Goal: Task Accomplishment & Management: Complete application form

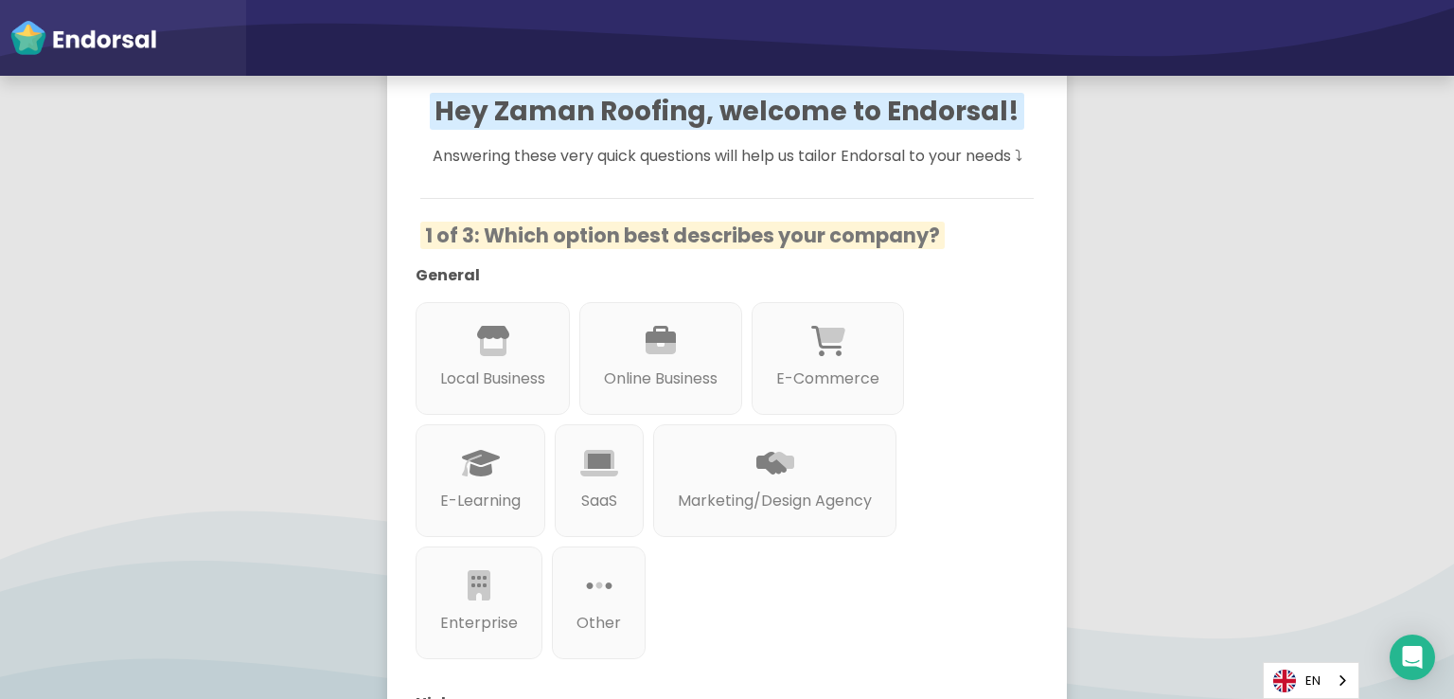
scroll to position [140, 0]
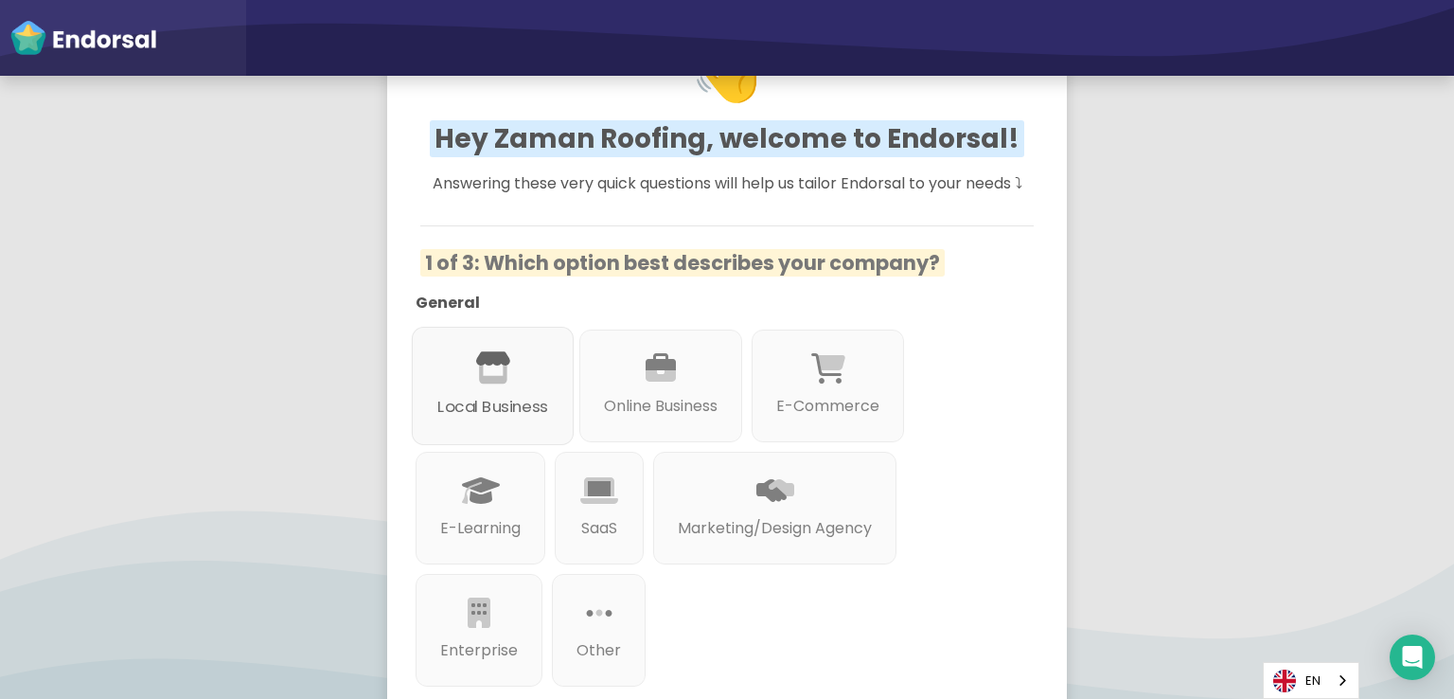
click at [540, 379] on div "Local Business" at bounding box center [493, 386] width 162 height 118
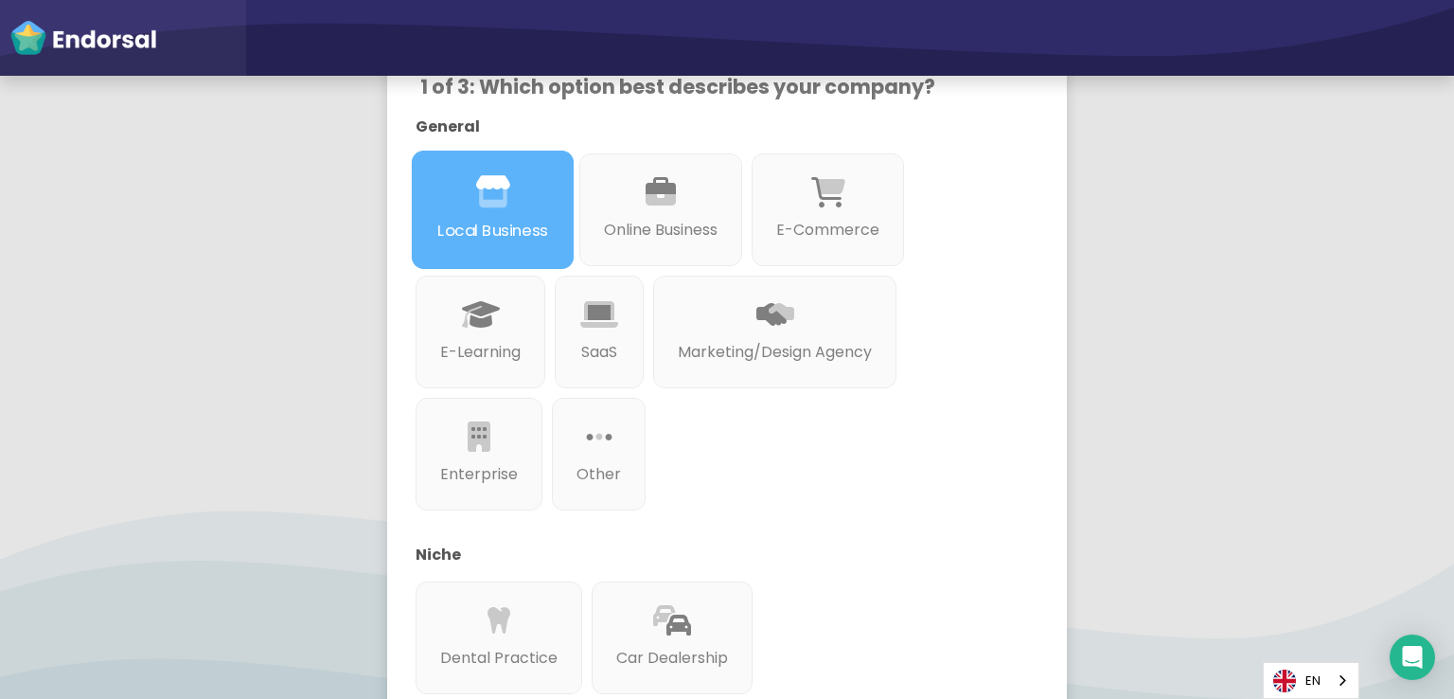
scroll to position [329, 0]
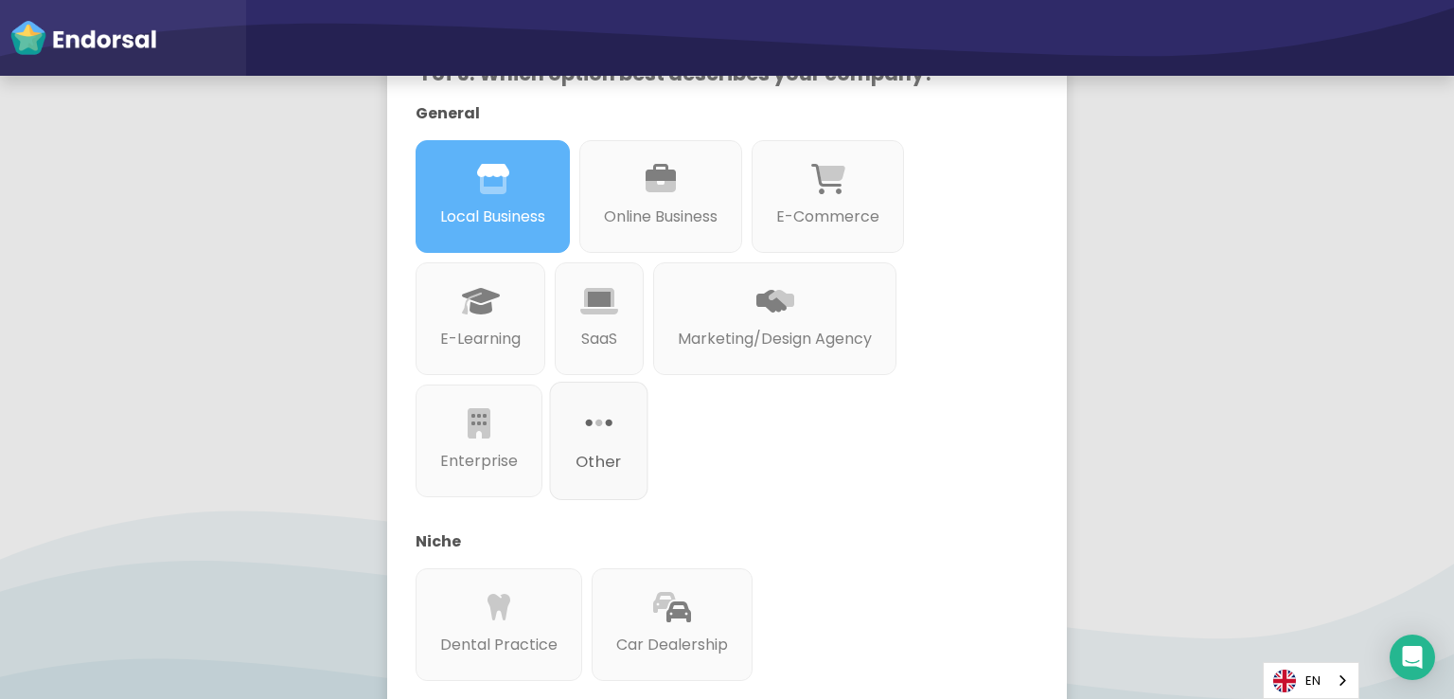
click at [621, 495] on div "Other" at bounding box center [599, 440] width 98 height 118
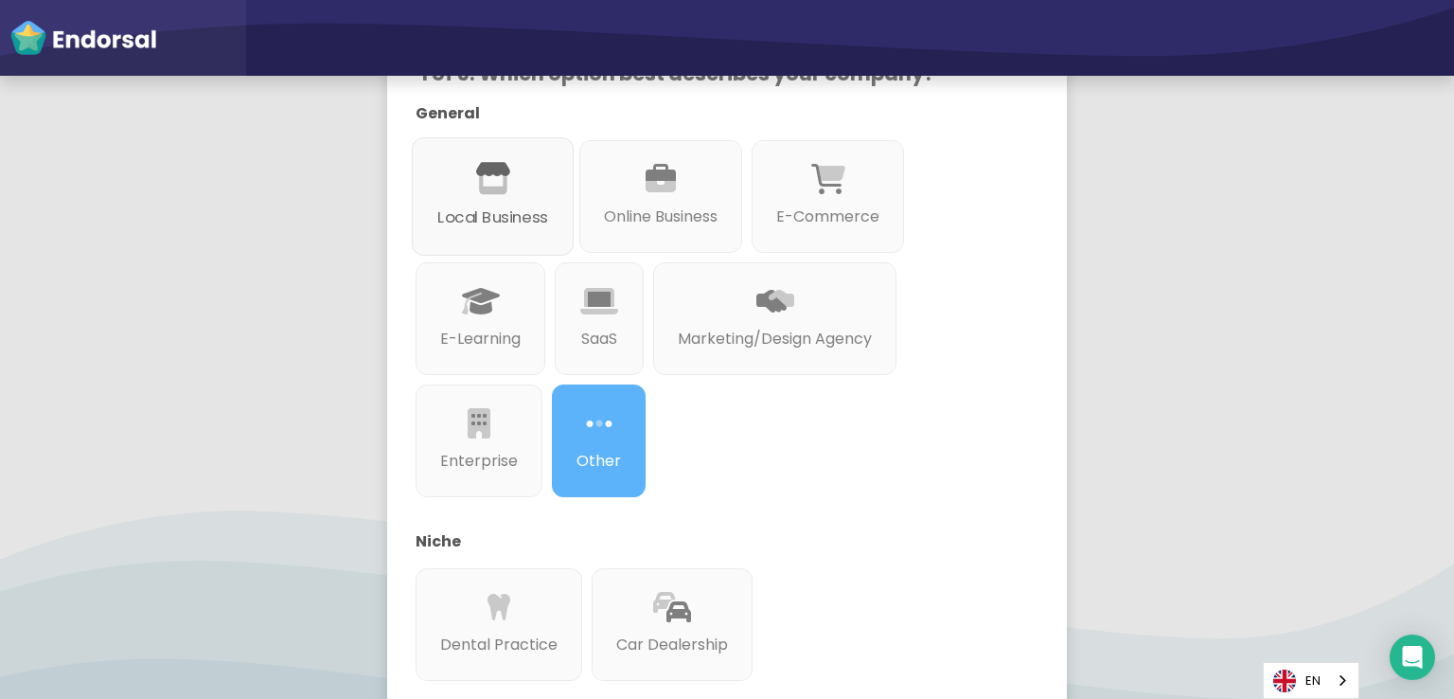
click at [493, 204] on div at bounding box center [492, 201] width 111 height 10
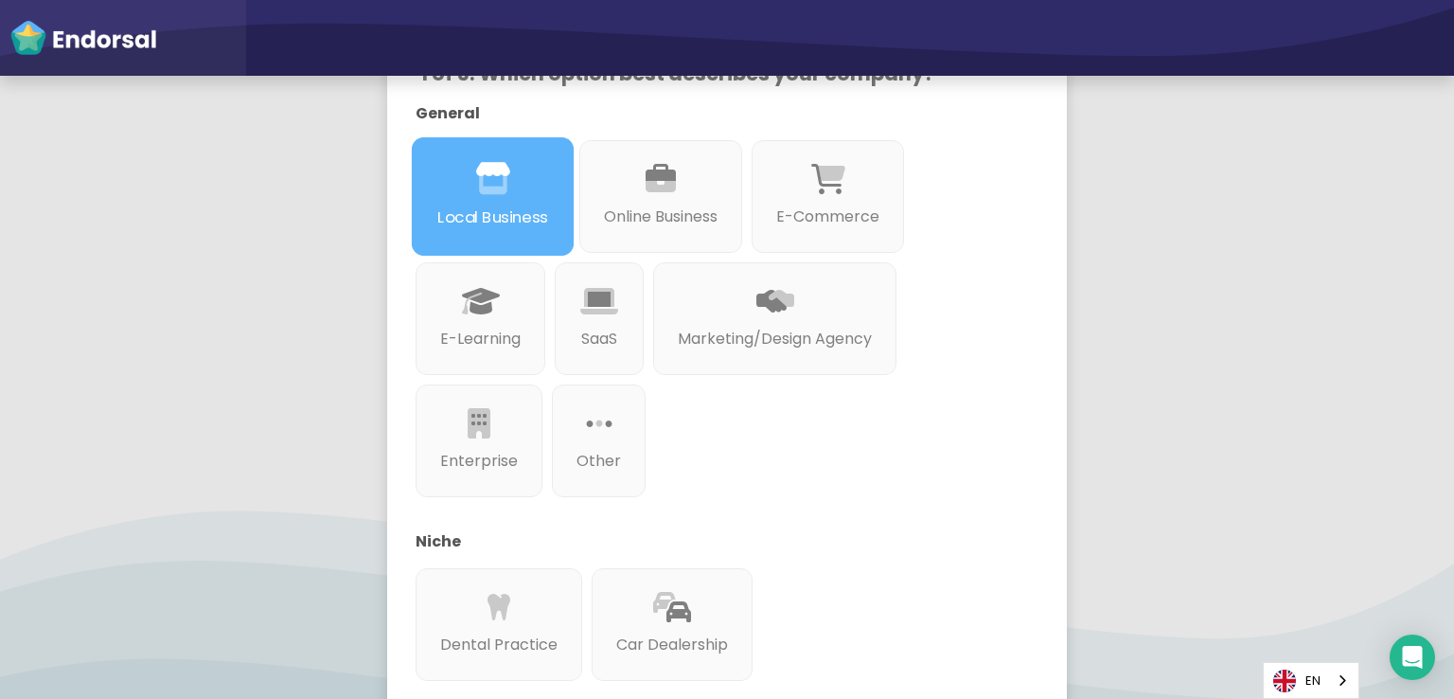
click at [508, 206] on p "Local Business" at bounding box center [492, 217] width 111 height 24
click at [802, 452] on div "General Local Business Online Business E-Commerce E-Learning SaaS Marketing/Des…" at bounding box center [712, 396] width 613 height 588
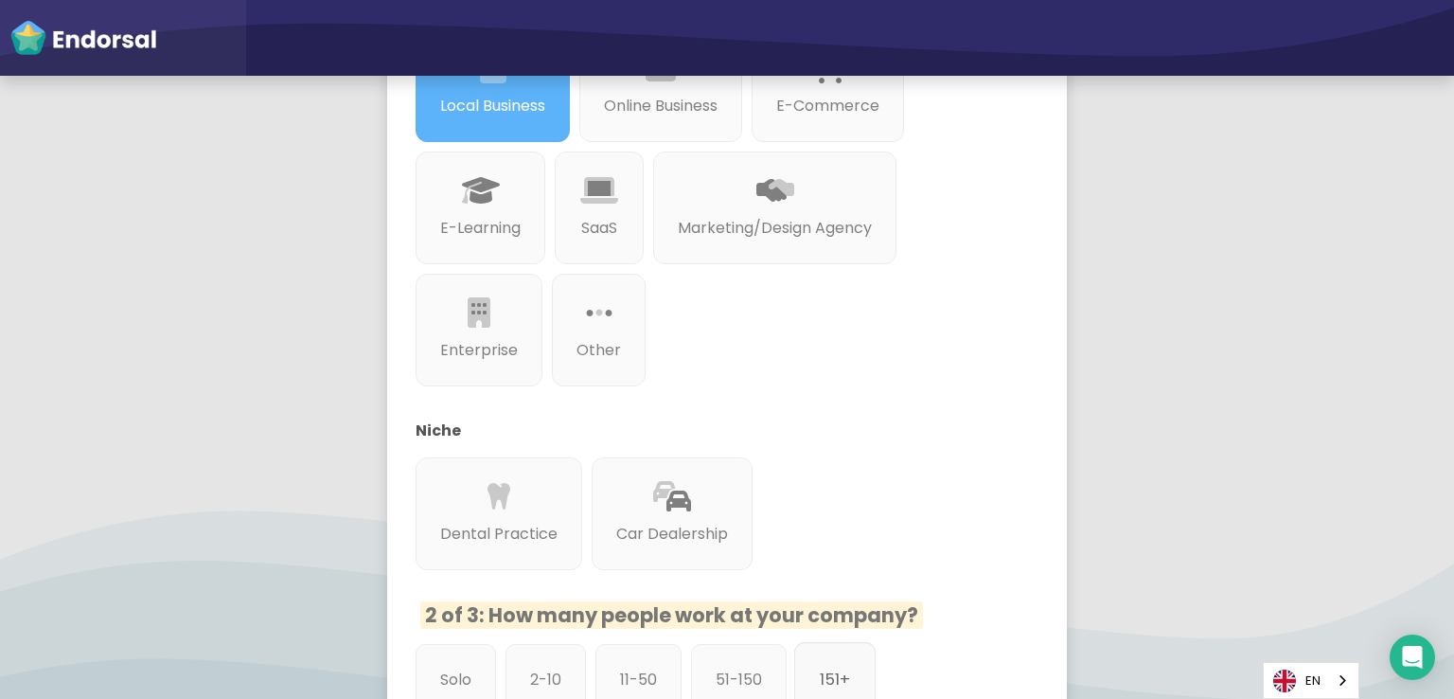
scroll to position [613, 0]
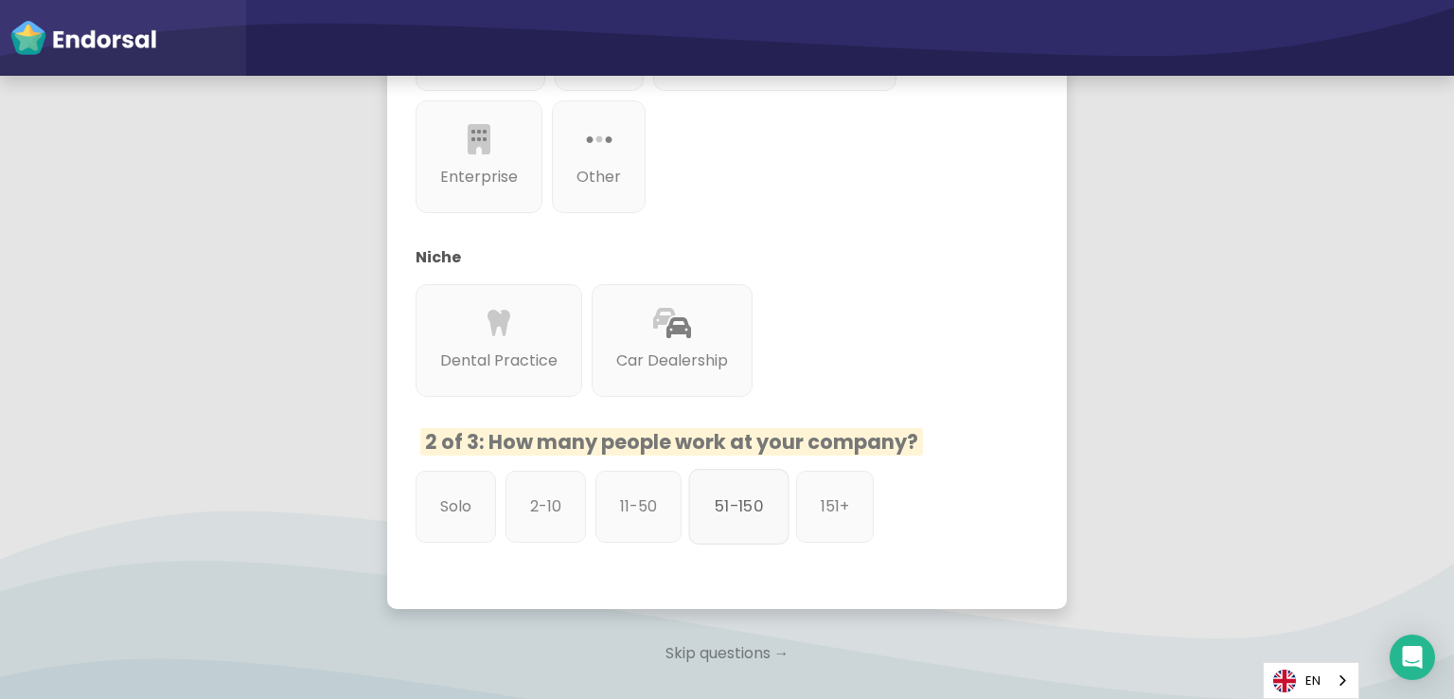
click at [745, 514] on p "51-150" at bounding box center [739, 506] width 48 height 24
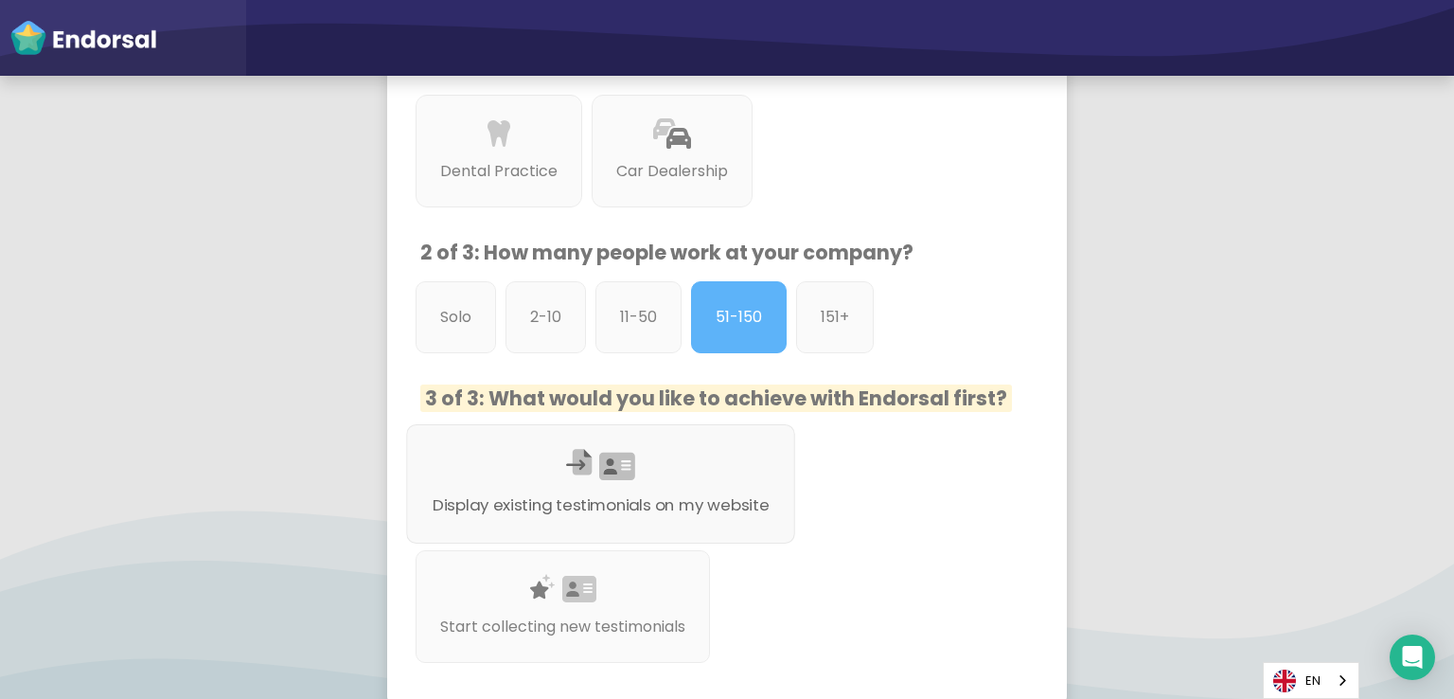
scroll to position [897, 0]
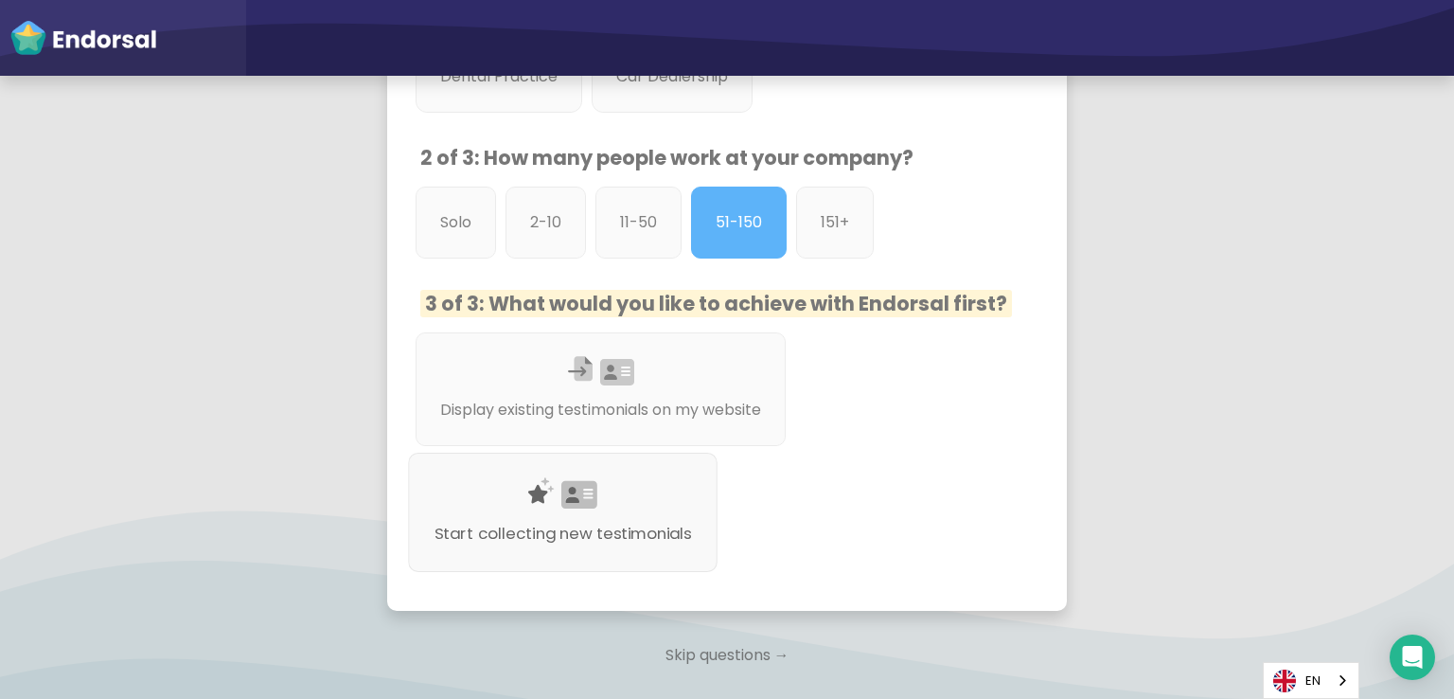
click at [636, 492] on div "Start collecting new testimonials" at bounding box center [563, 511] width 310 height 119
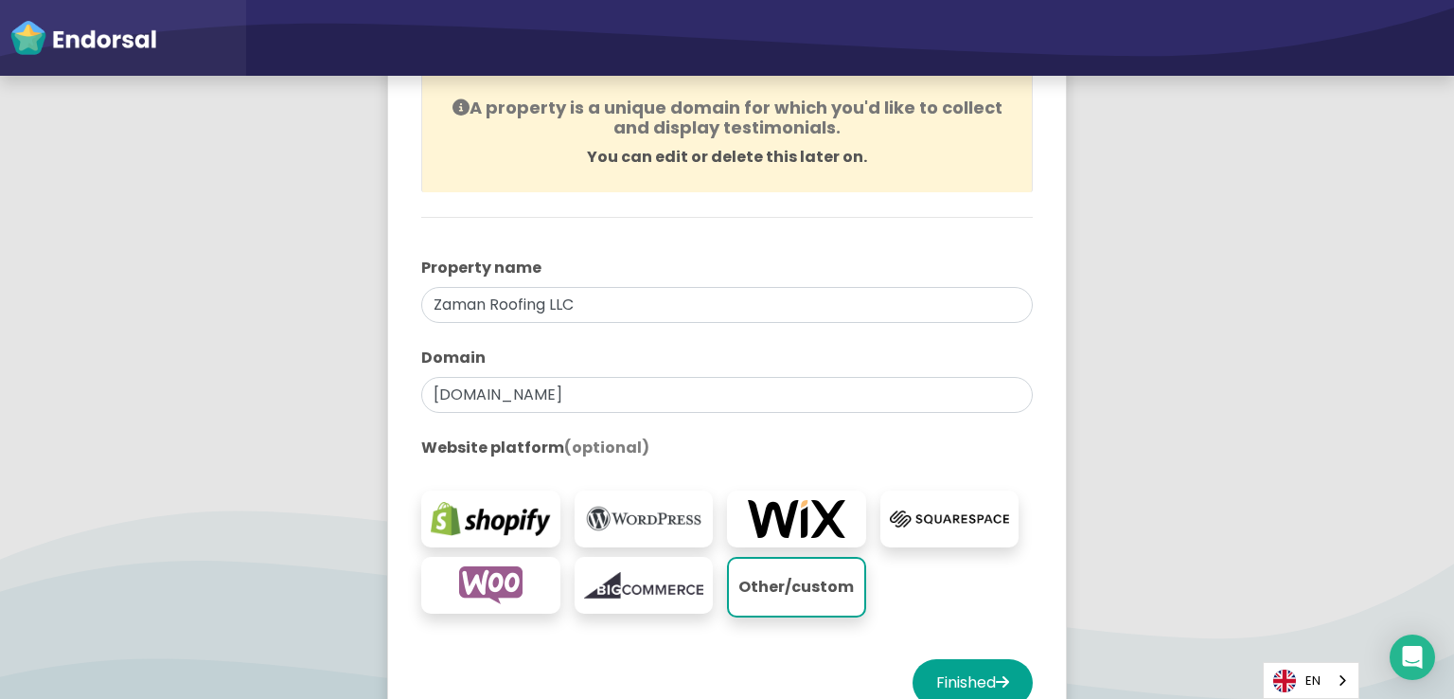
scroll to position [284, 0]
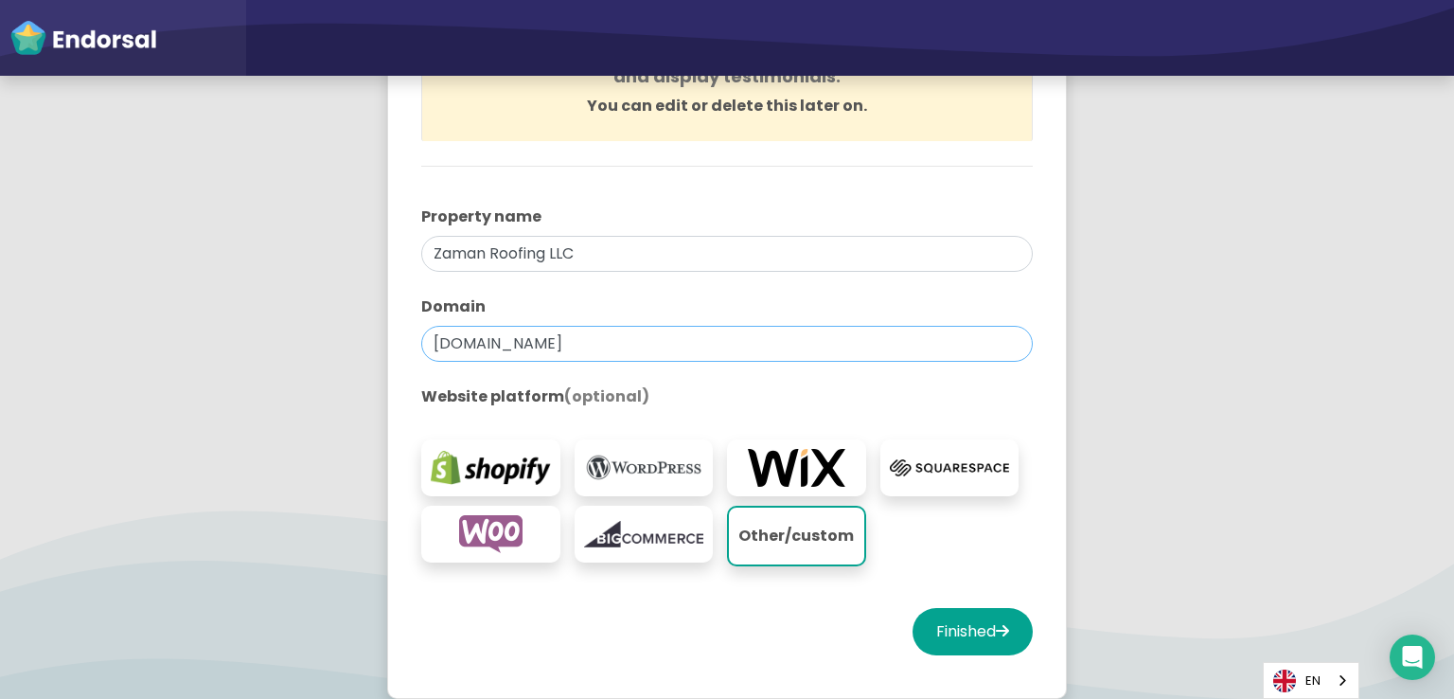
drag, startPoint x: 594, startPoint y: 342, endPoint x: 379, endPoint y: 341, distance: 215.8
click at [379, 341] on div "You're all set! Create your first property to start using Endorsal. A property …" at bounding box center [726, 279] width 727 height 885
paste input "text"
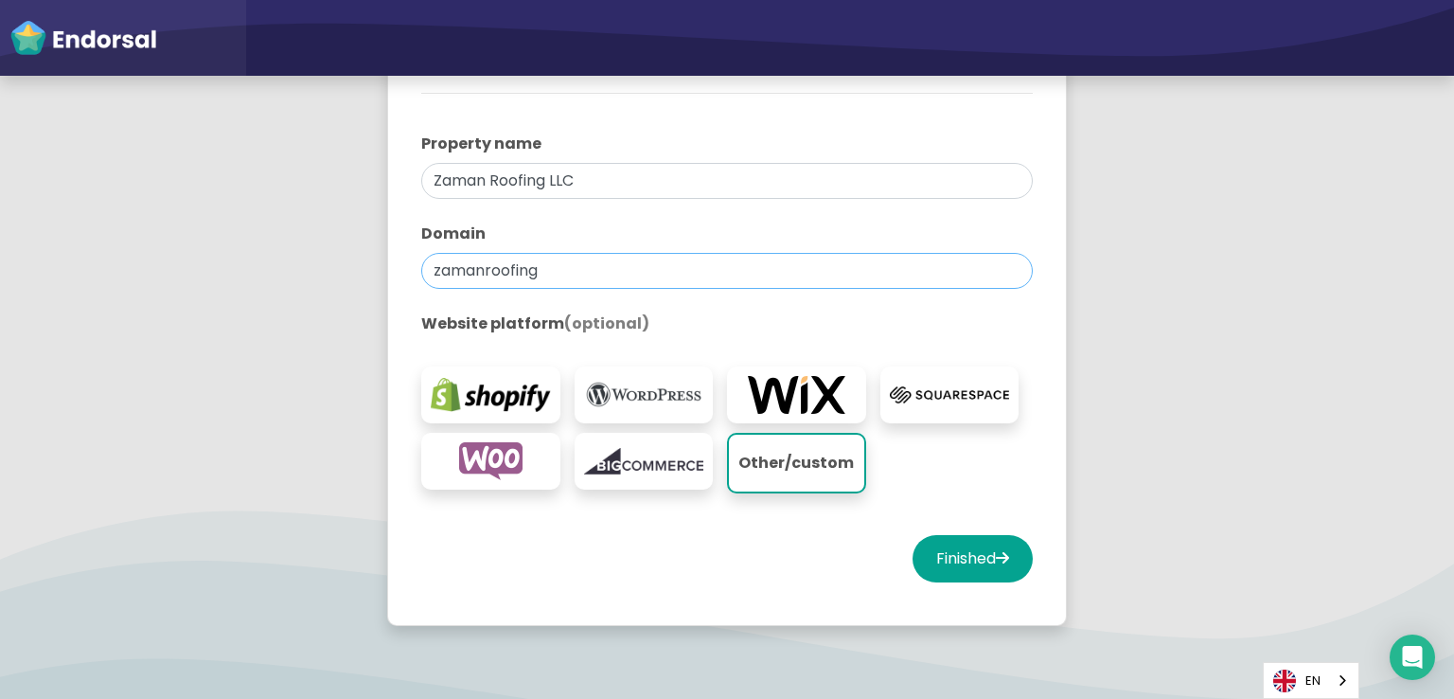
scroll to position [379, 0]
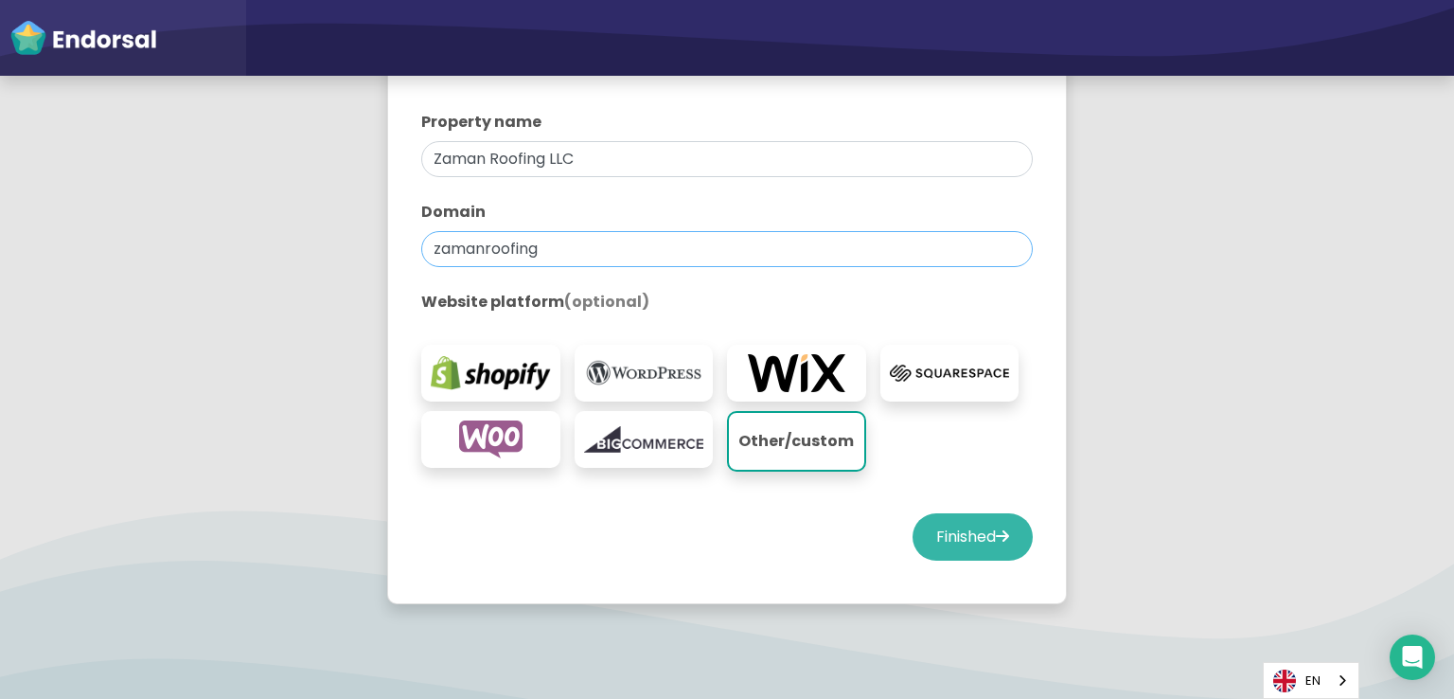
type input "zamanroofing"
click at [946, 530] on button "Finished" at bounding box center [973, 536] width 120 height 47
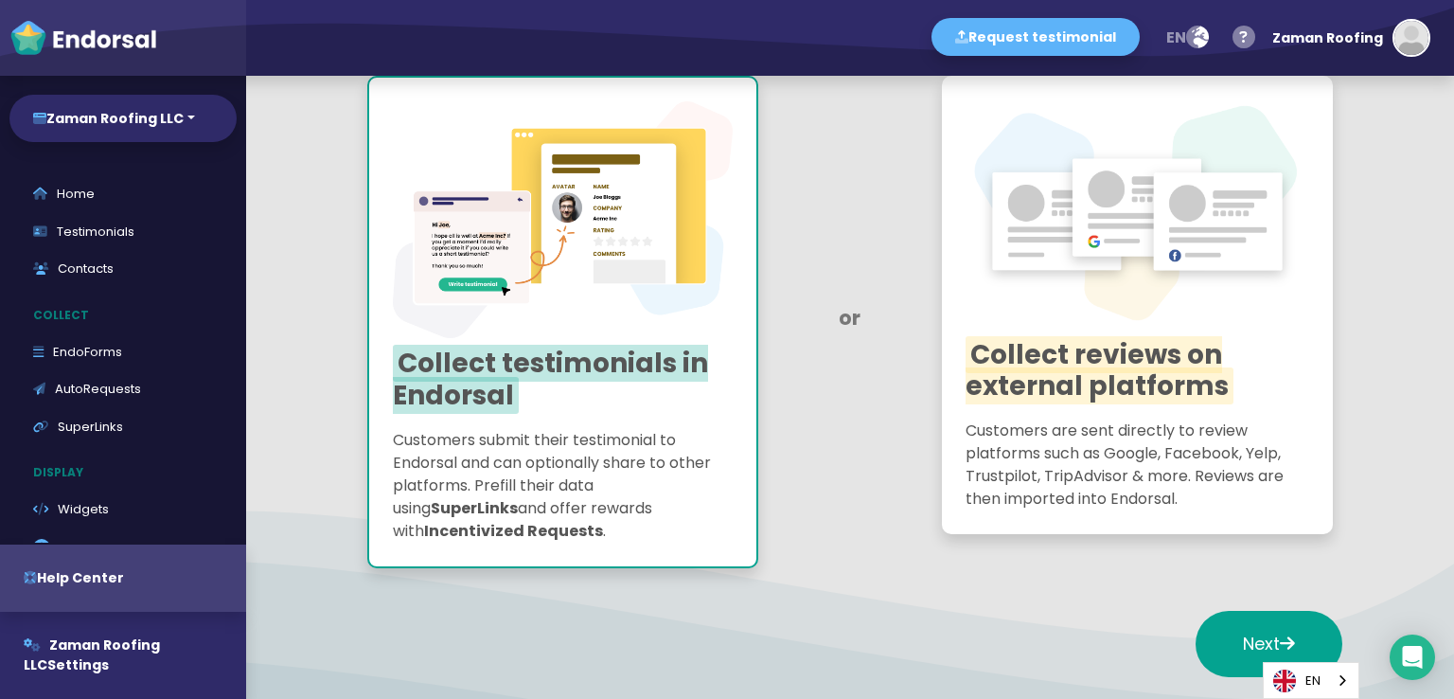
scroll to position [189, 0]
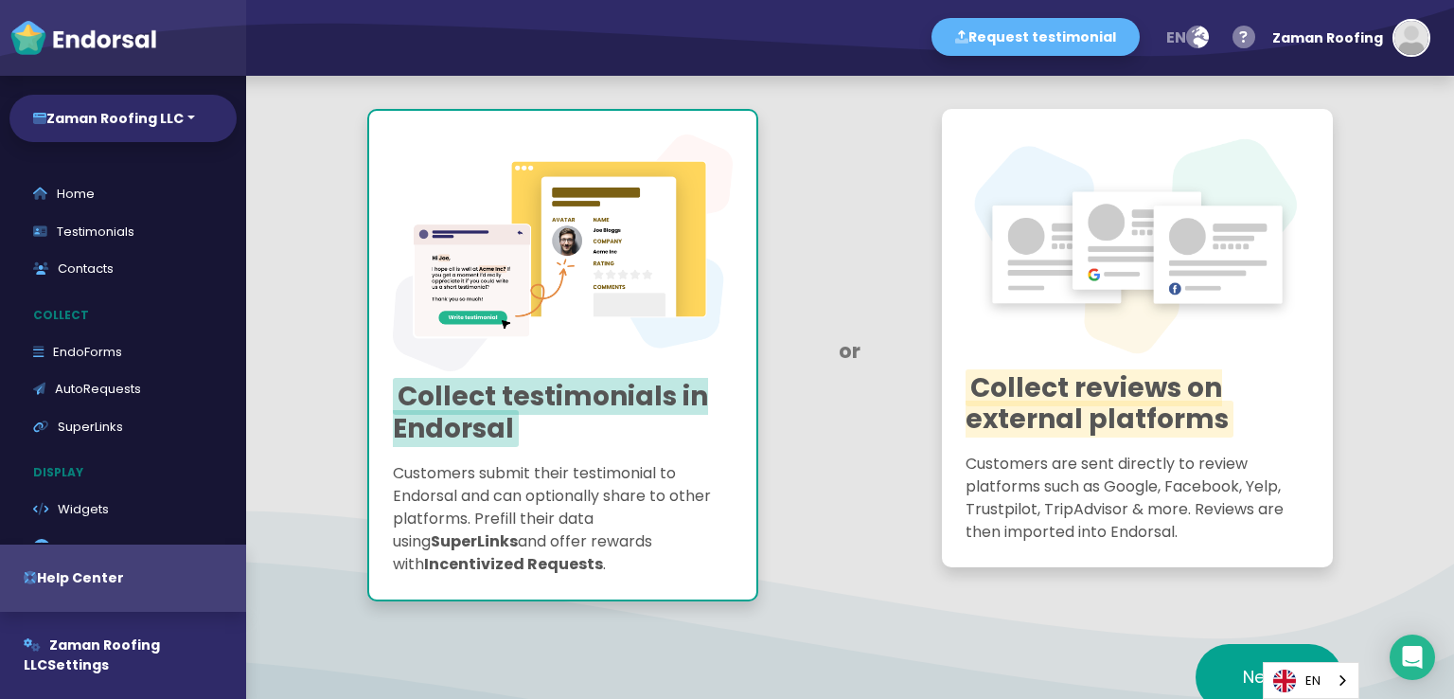
click at [665, 273] on img at bounding box center [563, 252] width 340 height 237
click at [658, 442] on h2 "Collect testimonials in Endorsal" at bounding box center [563, 412] width 340 height 63
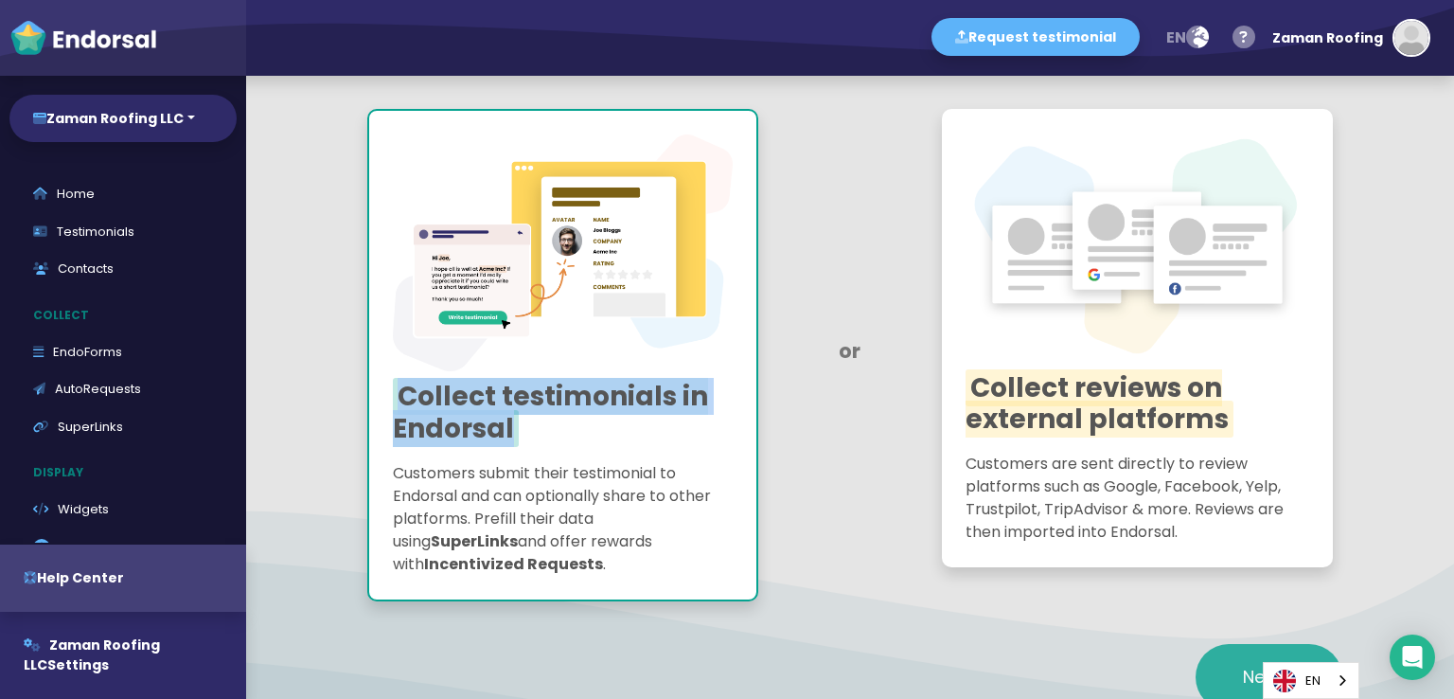
click at [1219, 666] on button "Next" at bounding box center [1269, 677] width 147 height 66
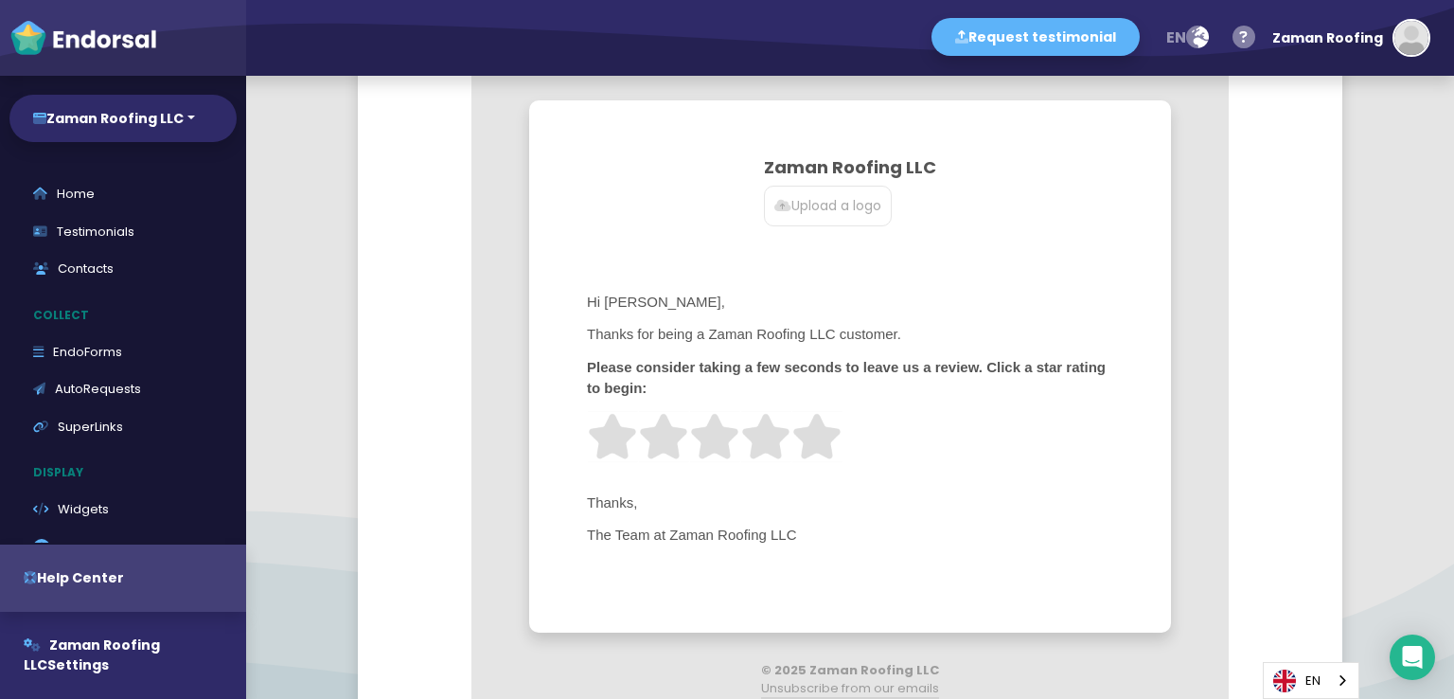
scroll to position [852, 0]
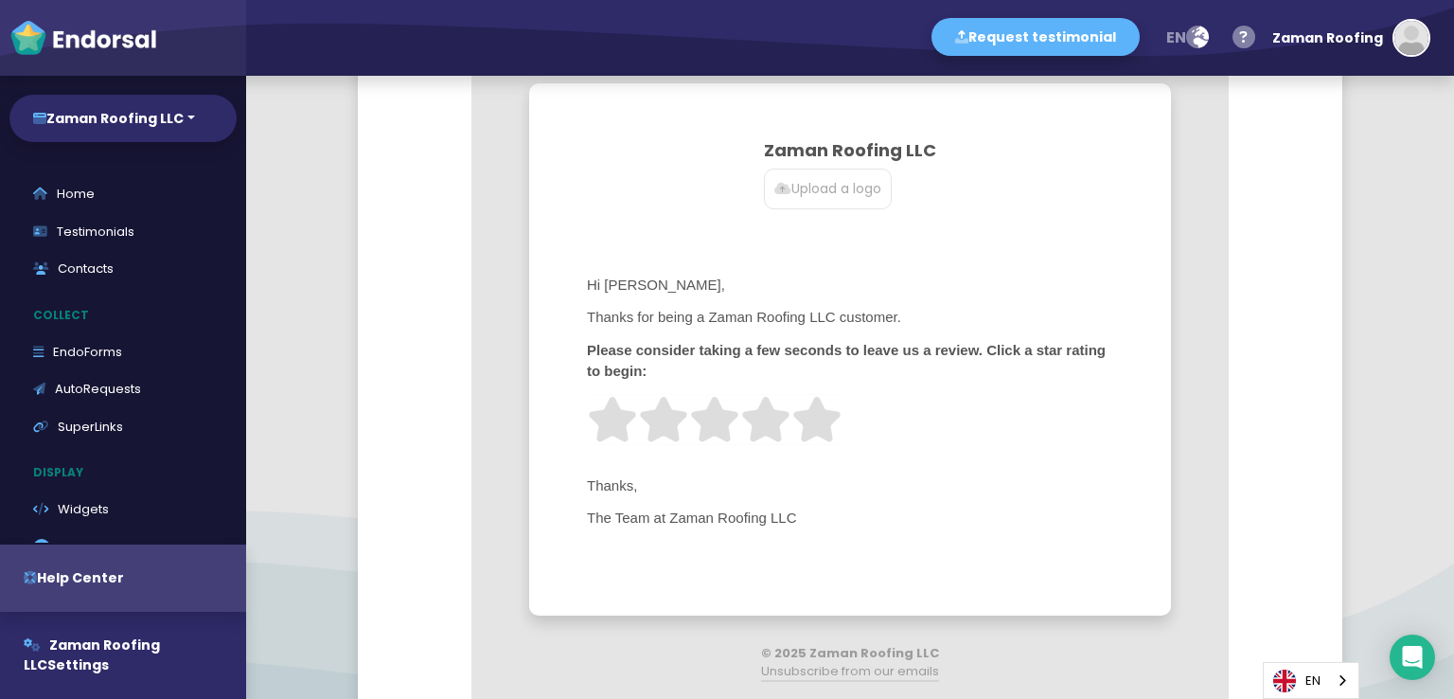
click at [841, 182] on p "Upload a logo" at bounding box center [827, 189] width 107 height 20
click at [0, 0] on input "Upload a logo" at bounding box center [0, 0] width 0 height 0
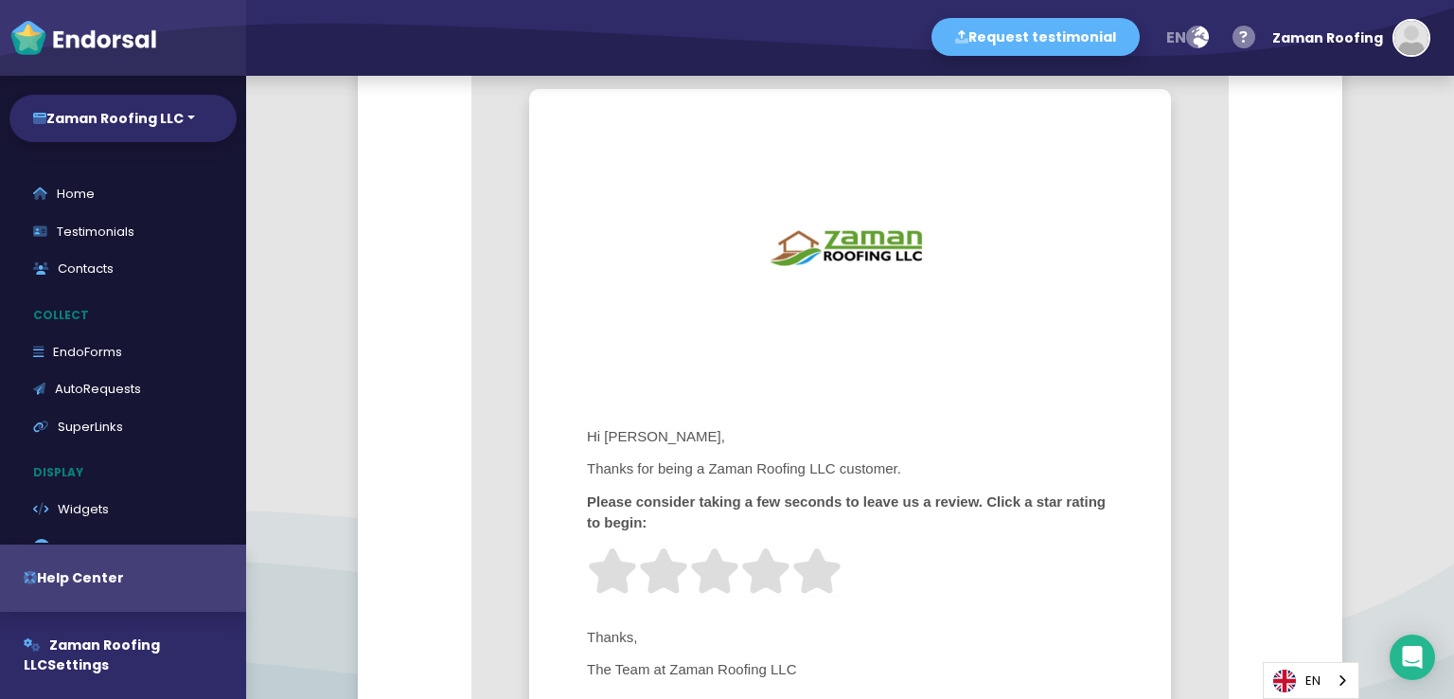
scroll to position [841, 0]
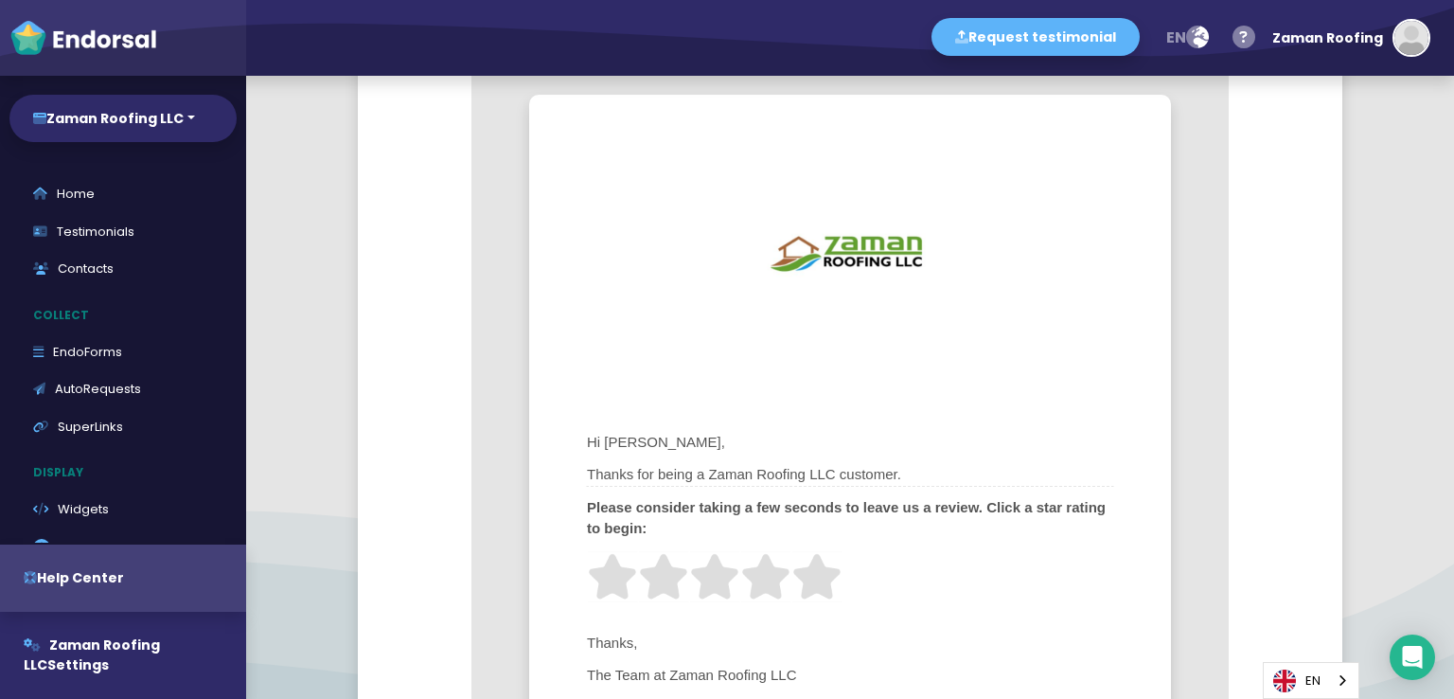
click at [667, 473] on span "Thanks for being a Zaman Roofing LLC customer." at bounding box center [850, 475] width 528 height 24
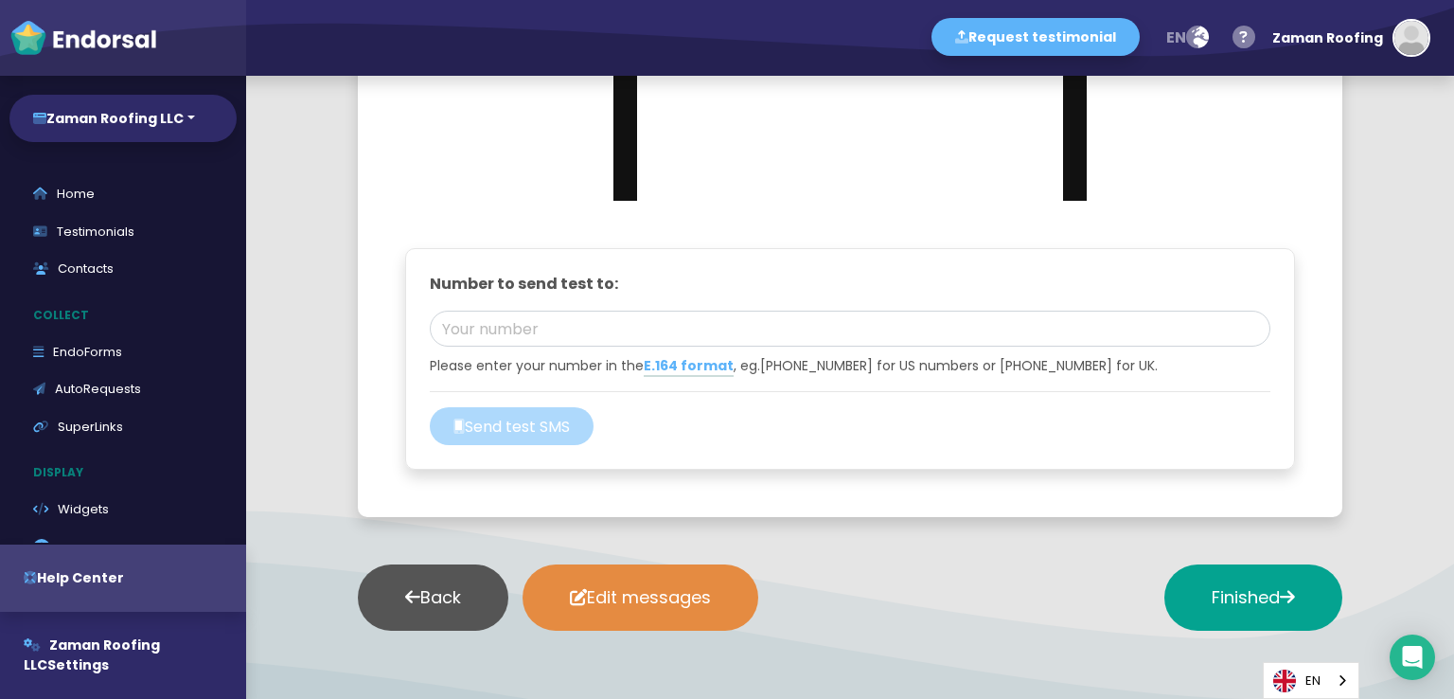
scroll to position [2544, 0]
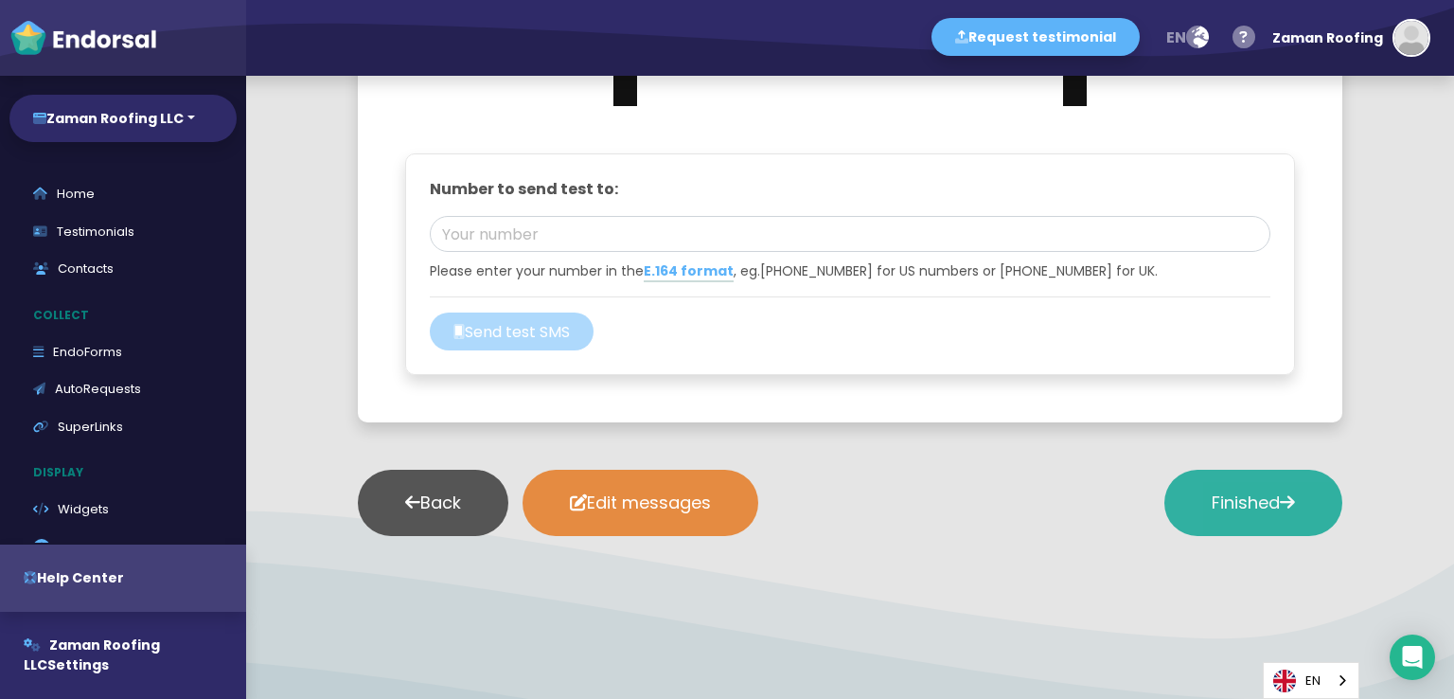
click at [1228, 505] on span "Finished" at bounding box center [1253, 502] width 83 height 24
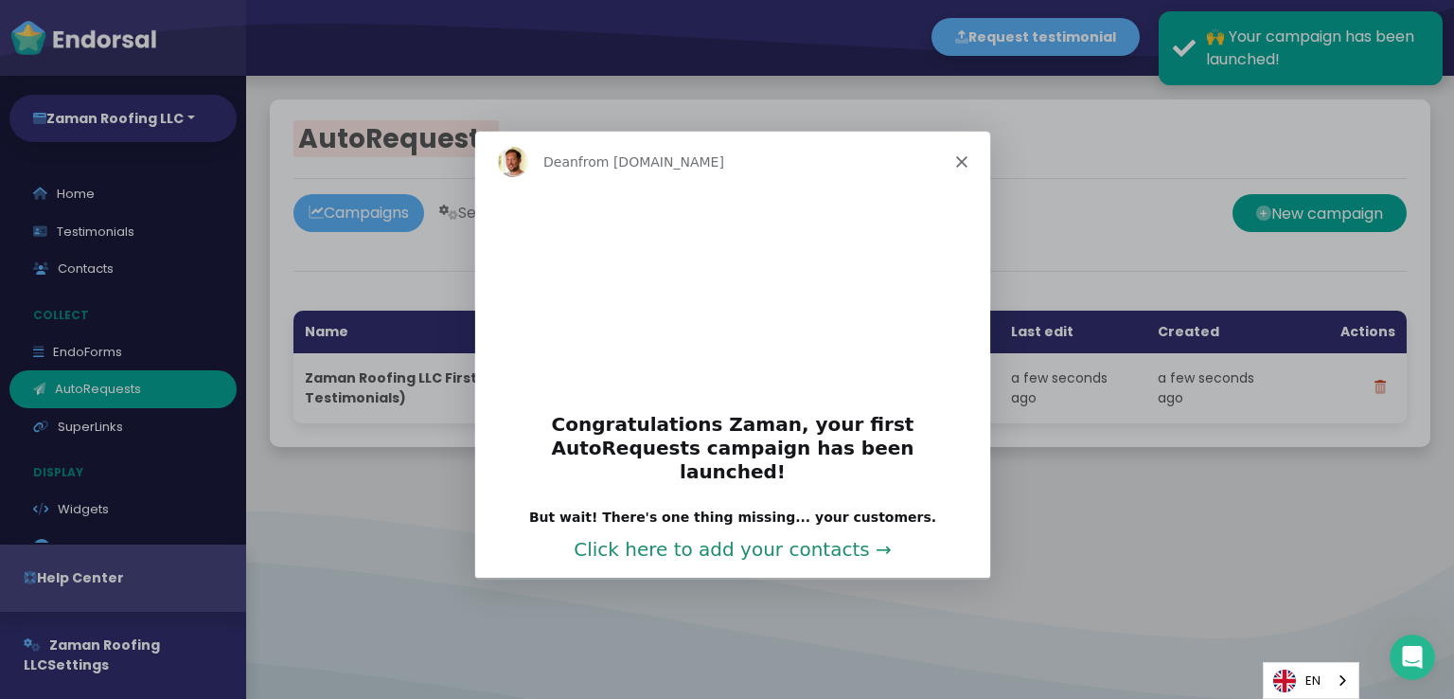
click at [786, 537] on link "Click here to add your contacts →" at bounding box center [732, 548] width 318 height 23
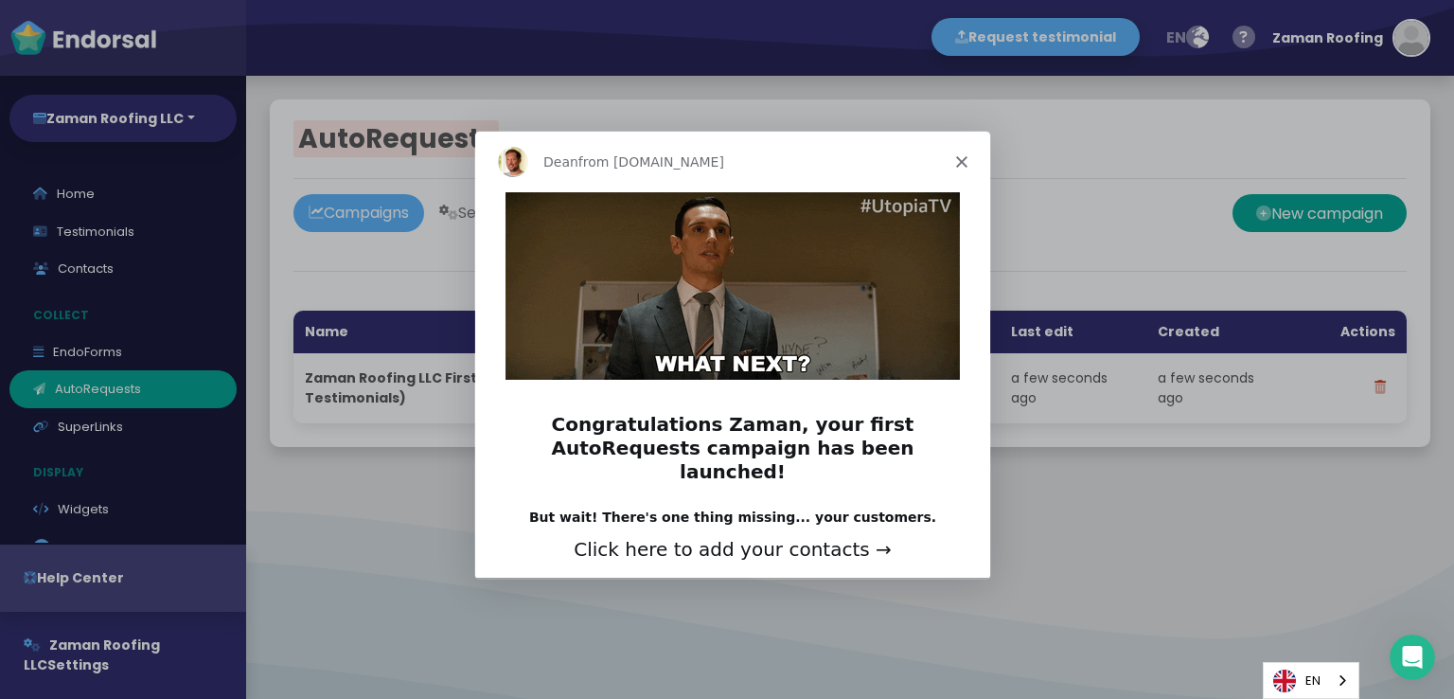
click at [966, 162] on icon "Close" at bounding box center [960, 160] width 11 height 11
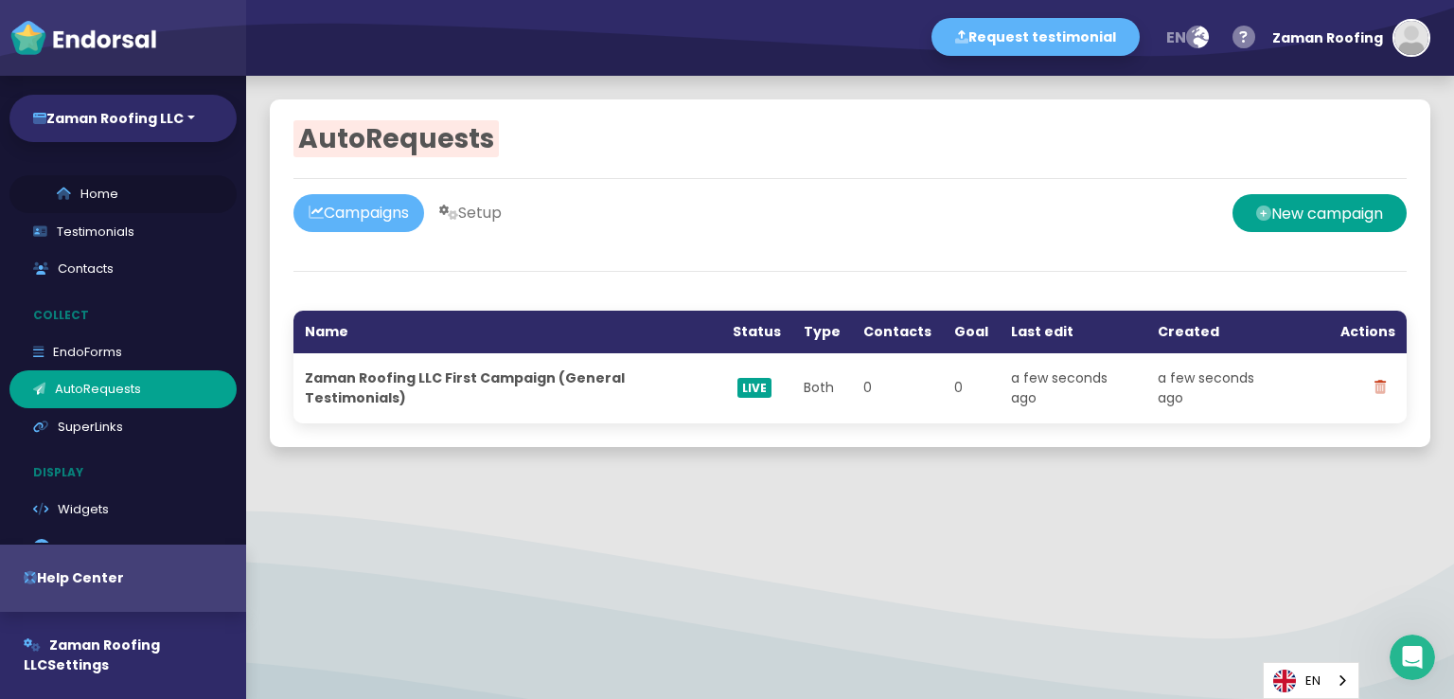
click at [112, 190] on link "Home" at bounding box center [122, 194] width 227 height 38
select select "14"
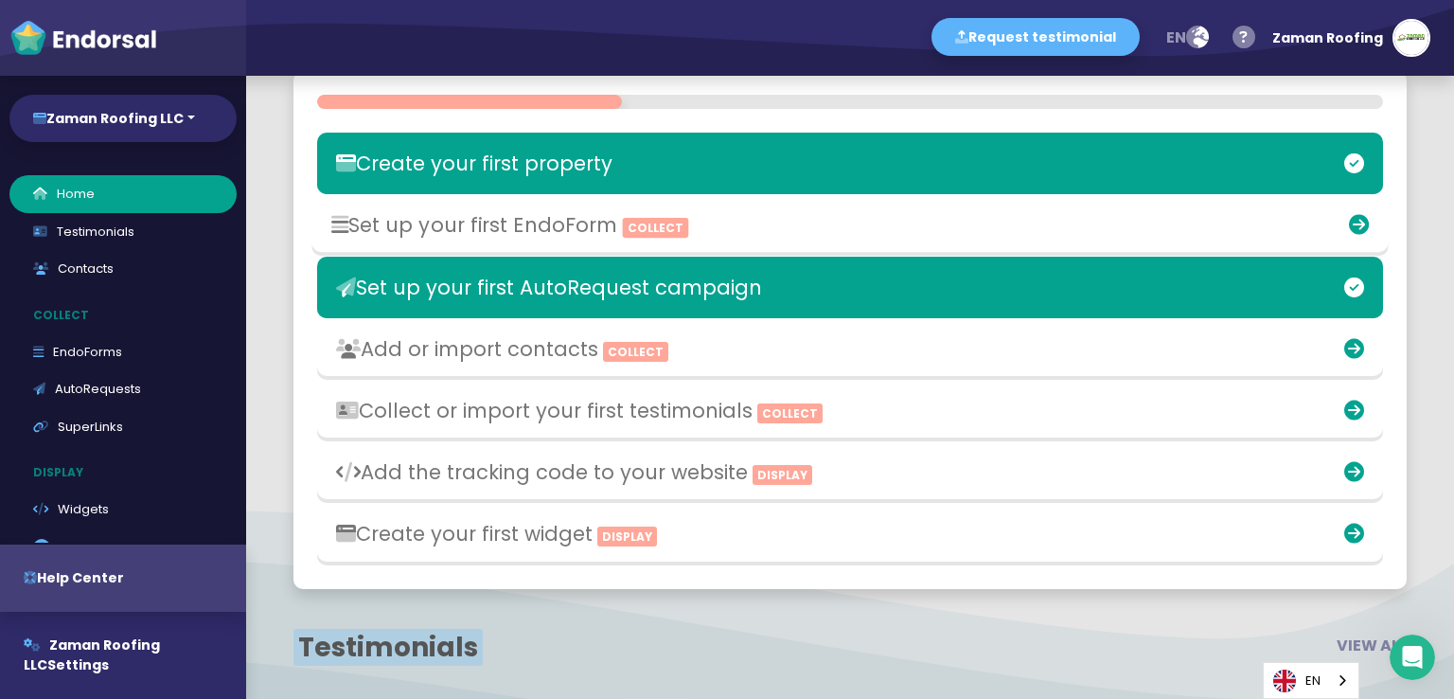
scroll to position [663, 0]
click at [483, 237] on h3 "Set up your first EndoForm Collect" at bounding box center [674, 225] width 686 height 24
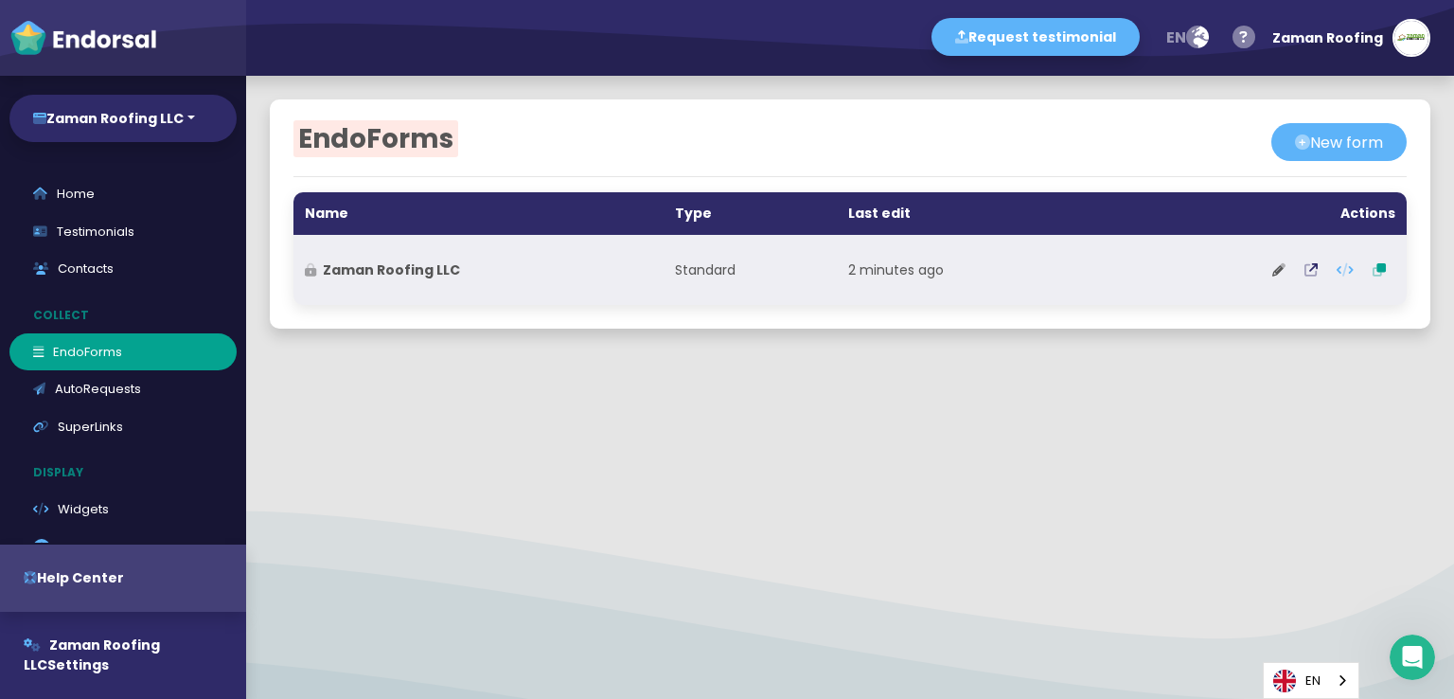
click at [401, 267] on strong "Zaman Roofing LLC" at bounding box center [391, 269] width 137 height 19
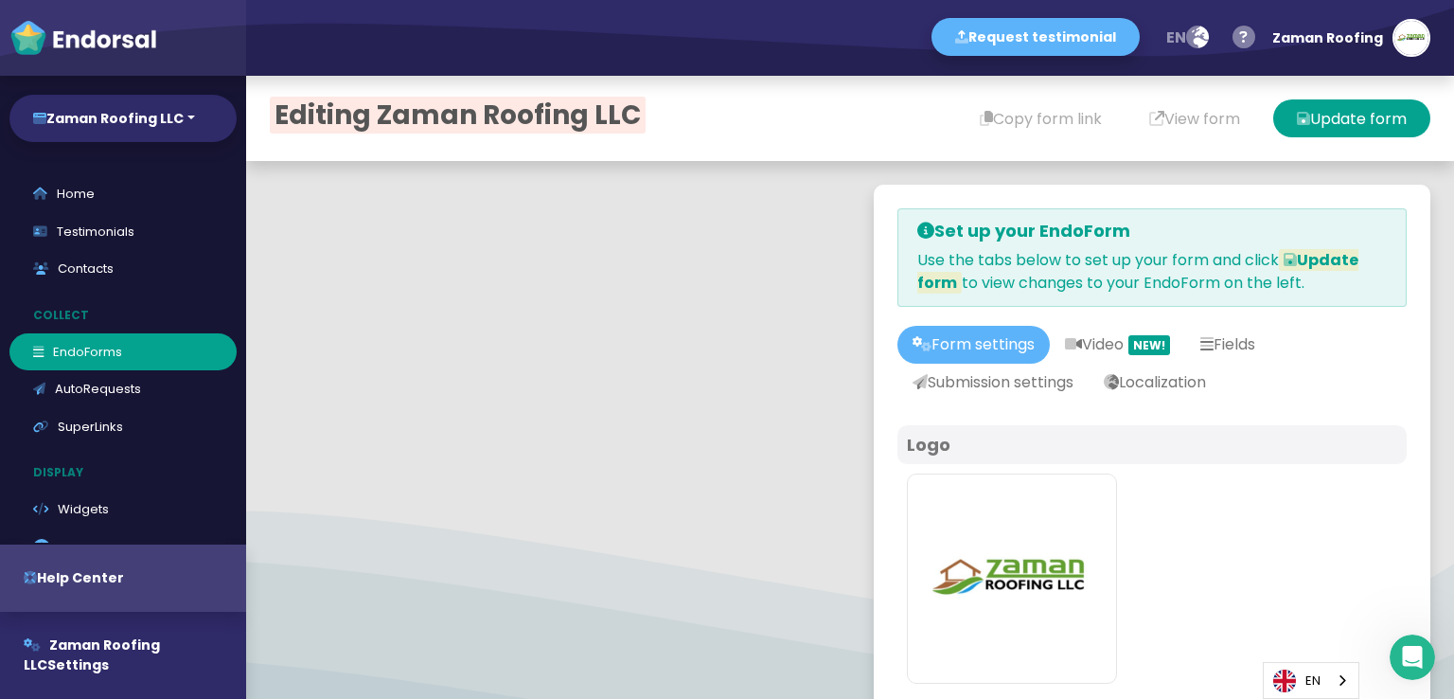
type input "#5DB3F9"
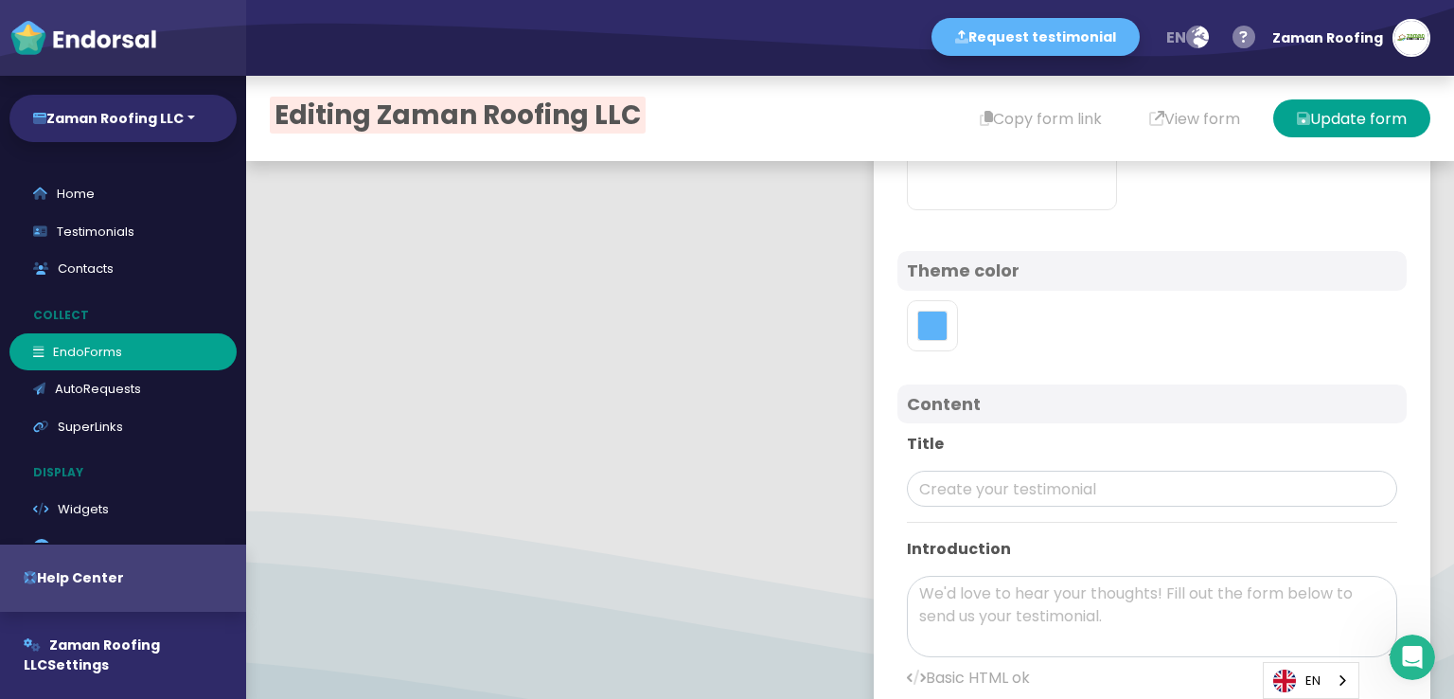
scroll to position [568, 0]
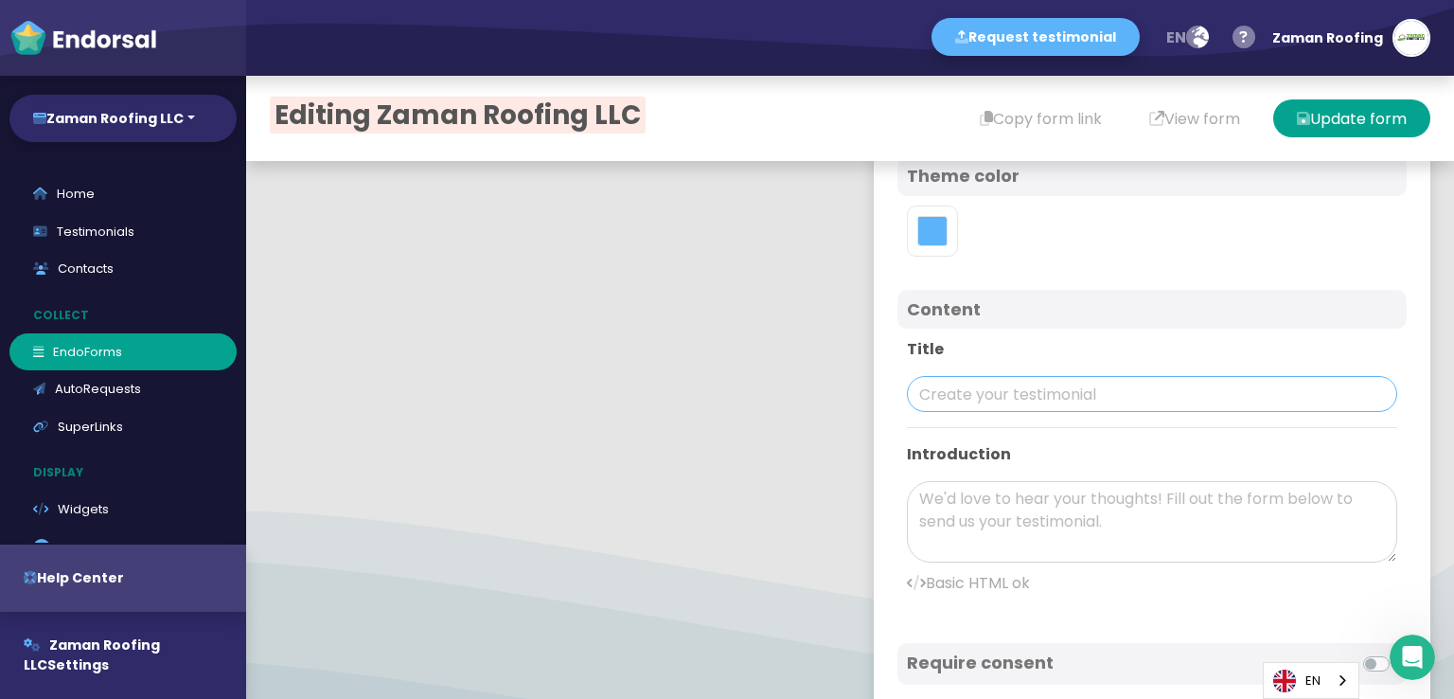
click at [1011, 402] on input "text" at bounding box center [1152, 394] width 490 height 36
paste input "Zaman Roofing LLC"
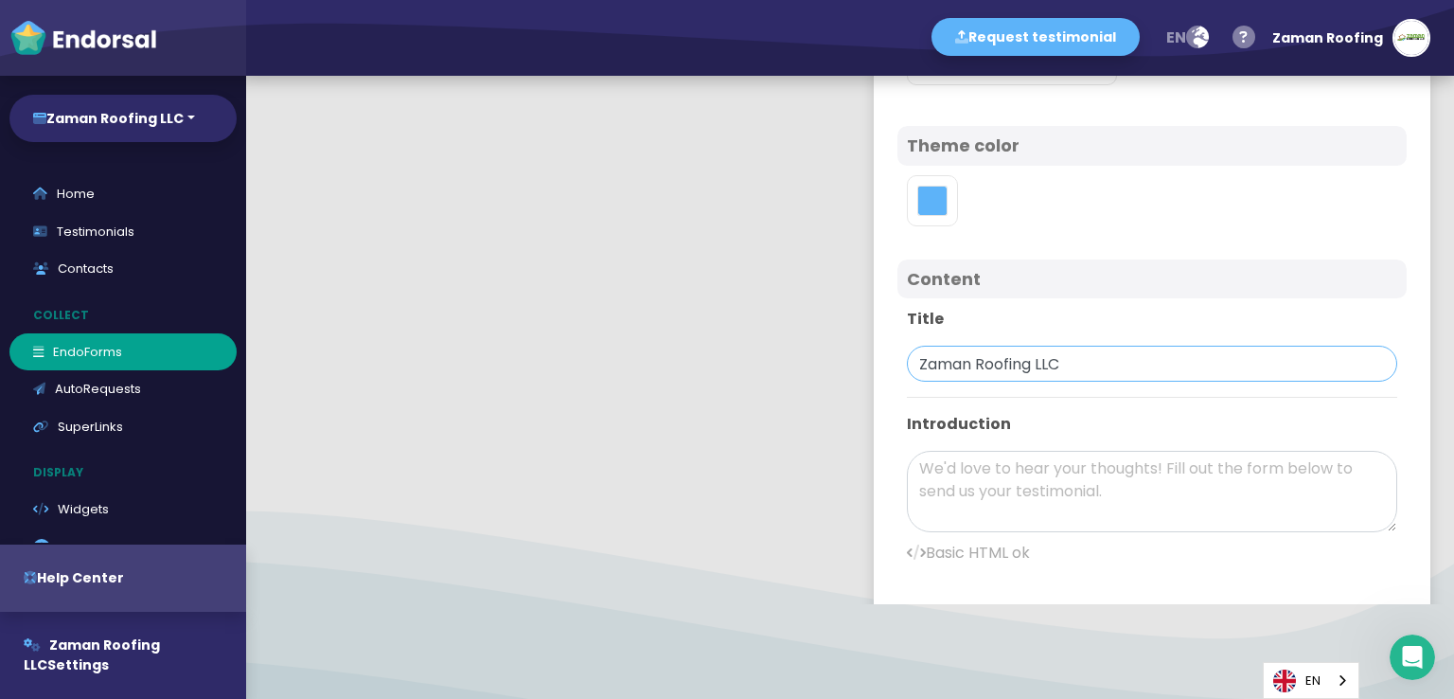
scroll to position [379, 0]
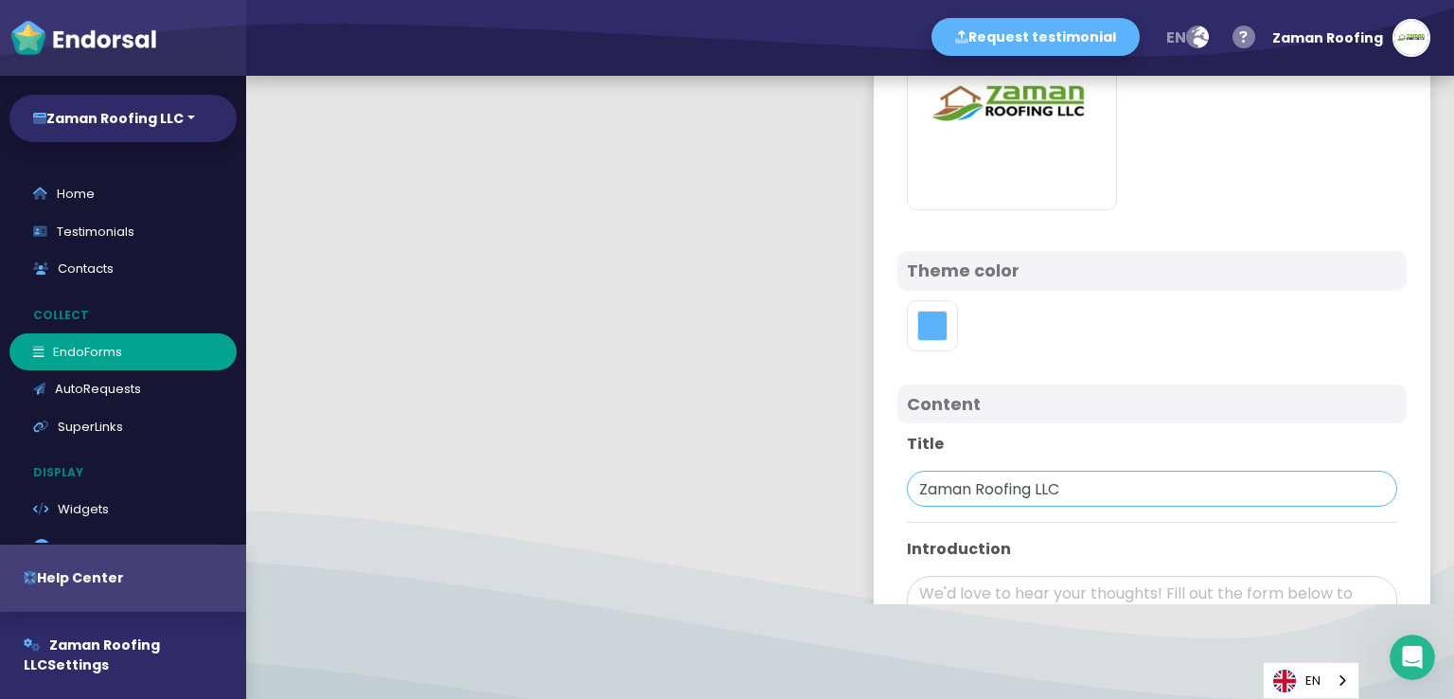
type input "Zaman Roofing LLC"
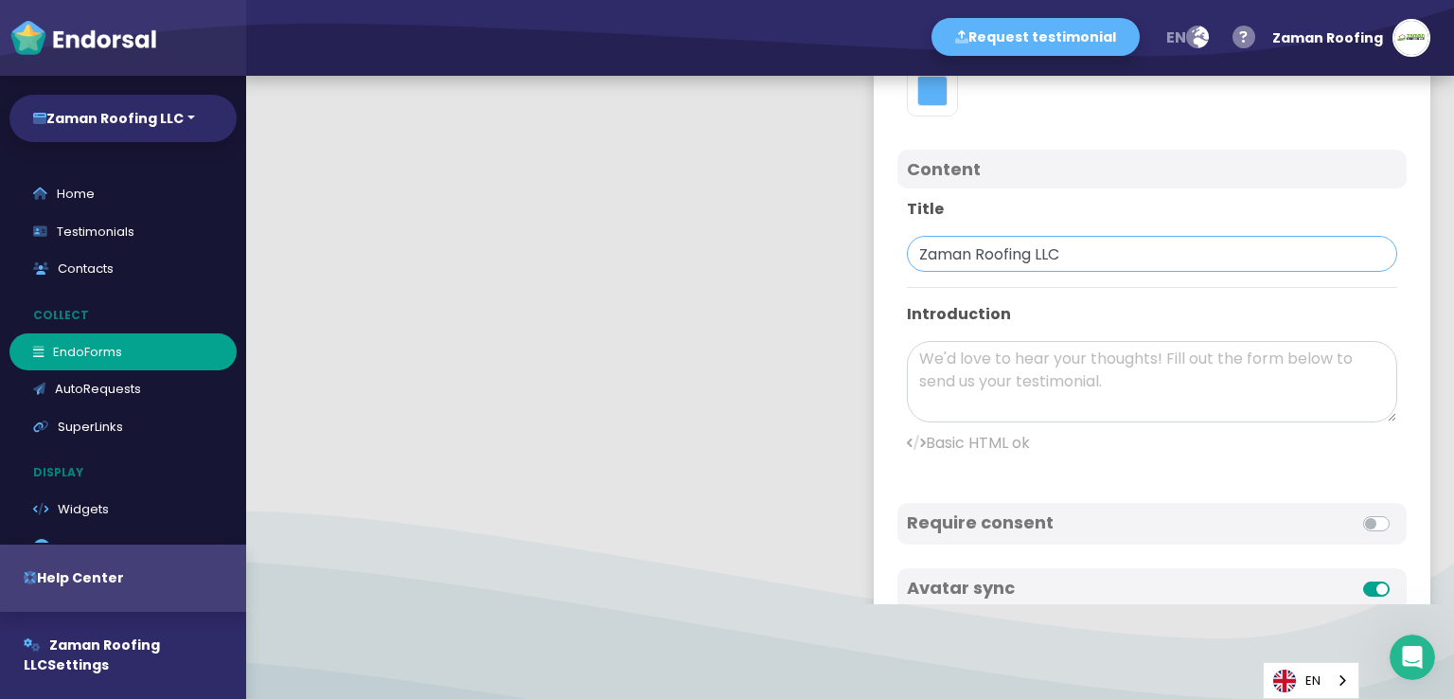
scroll to position [663, 0]
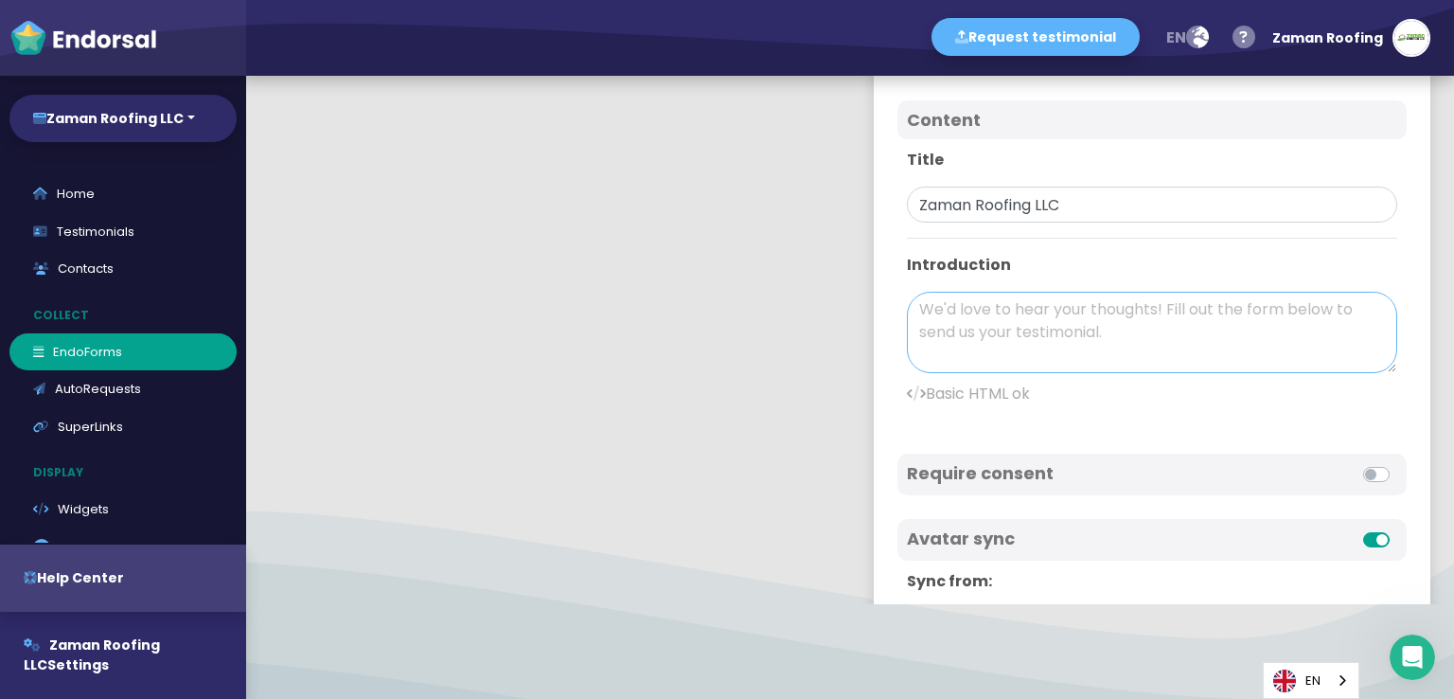
click at [1021, 319] on textarea at bounding box center [1152, 332] width 490 height 81
click at [907, 388] on icon at bounding box center [916, 392] width 19 height 15
click at [907, 395] on icon at bounding box center [916, 392] width 19 height 15
drag, startPoint x: 922, startPoint y: 387, endPoint x: 982, endPoint y: 388, distance: 59.6
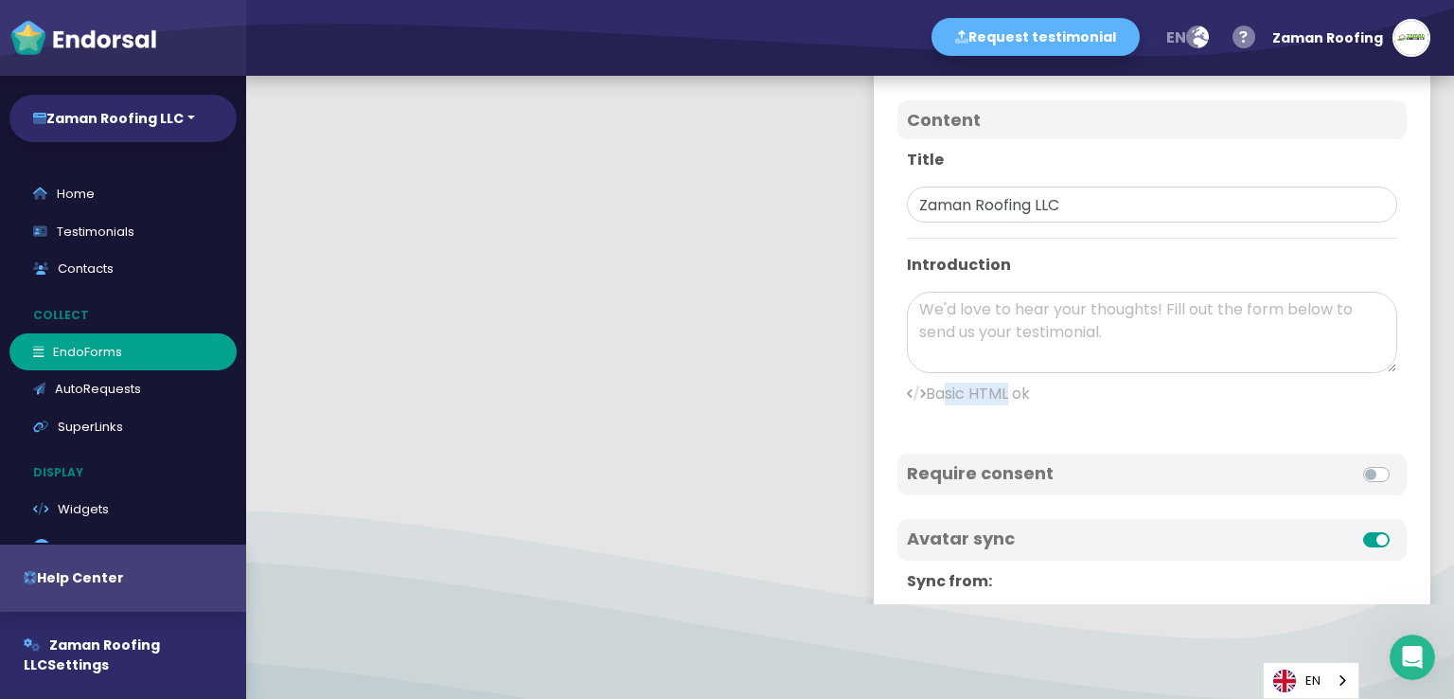
click at [982, 388] on p "Basic HTML ok" at bounding box center [1152, 393] width 490 height 23
click at [1041, 387] on p "Basic HTML ok" at bounding box center [1152, 393] width 490 height 23
click at [990, 323] on textarea at bounding box center [1152, 332] width 490 height 81
paste textarea "Zaman Roofing LLC is a leading roofing company specializing in high-quality roo…"
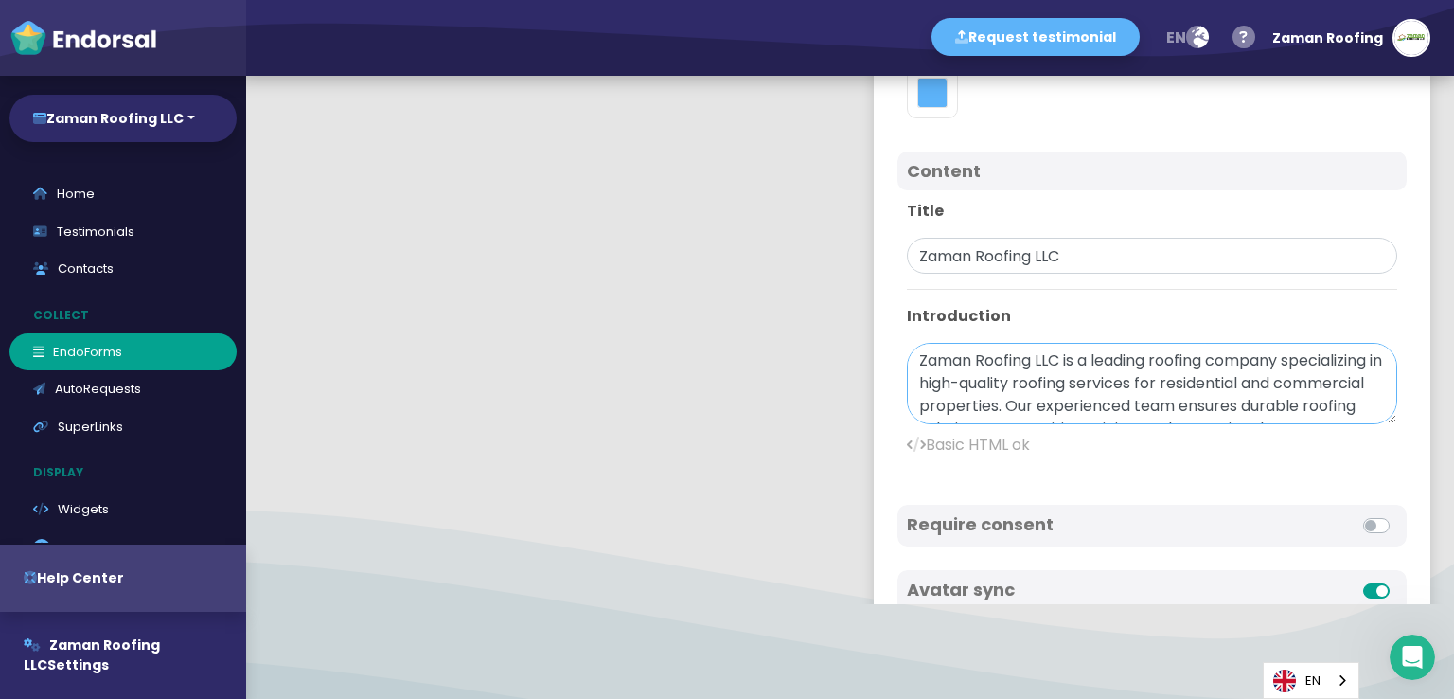
scroll to position [568, 0]
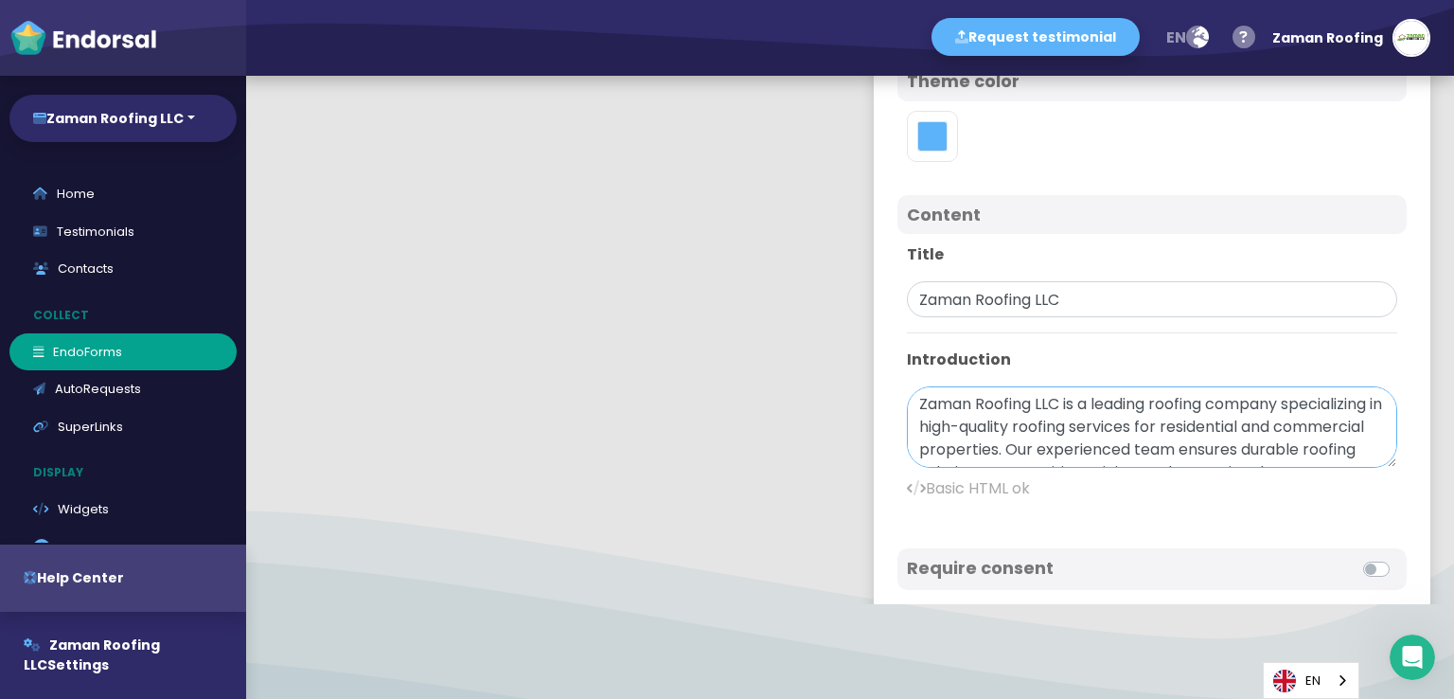
drag, startPoint x: 1143, startPoint y: 398, endPoint x: 1275, endPoint y: 395, distance: 131.6
click at [1275, 395] on textarea "Zaman Roofing LLC is a leading roofing company specializing in high-quality roo…" at bounding box center [1152, 426] width 490 height 81
click at [913, 485] on p "Basic HTML ok" at bounding box center [1152, 488] width 490 height 23
click at [907, 486] on icon at bounding box center [916, 487] width 19 height 15
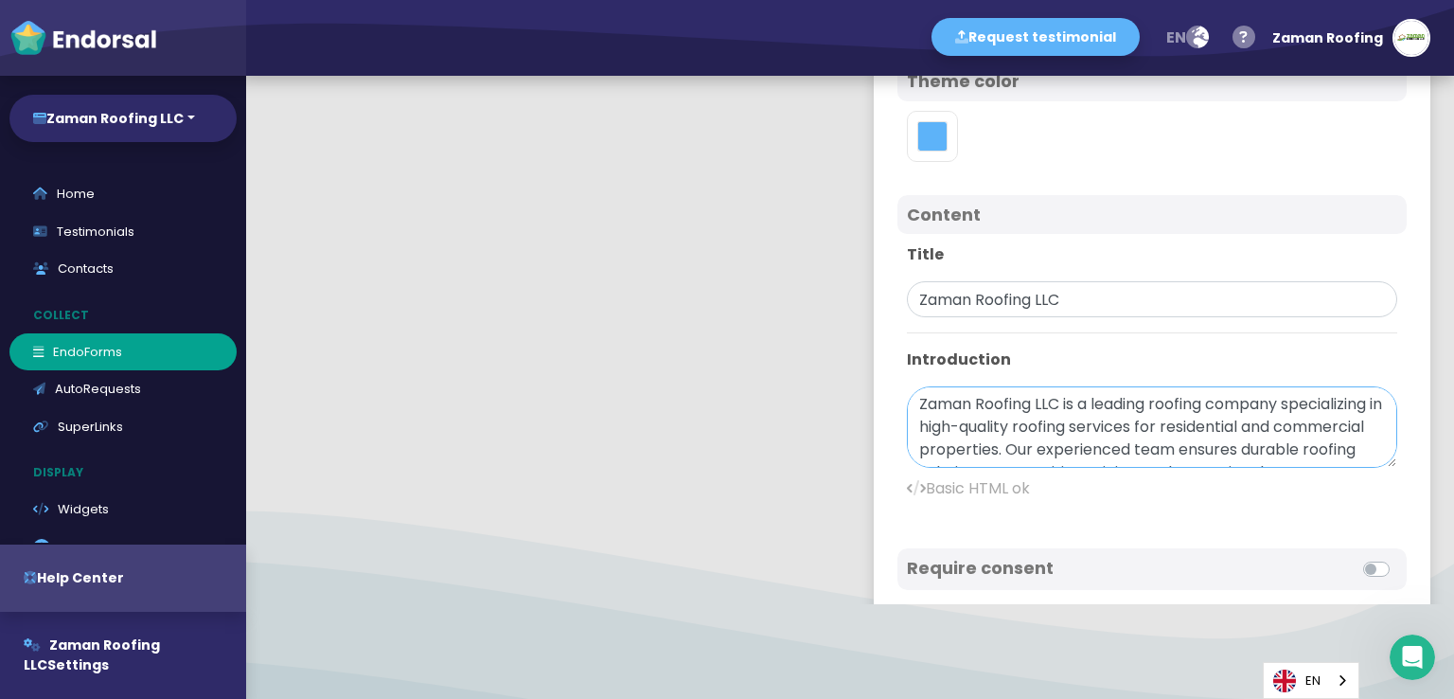
click at [1144, 402] on textarea "Zaman Roofing LLC is a leading roofing company specializing in high-quality roo…" at bounding box center [1152, 426] width 490 height 81
click at [977, 427] on textarea "Zaman Roofing LLC is a leading <b><a href=" ">roofing company specializing in h…" at bounding box center [1152, 426] width 490 height 81
click at [1239, 399] on textarea "Zaman Roofing LLC is a leading <b><a href=" ">roofing company</a></b> specializ…" at bounding box center [1152, 426] width 490 height 81
paste textarea "[URL][DOMAIN_NAME]"
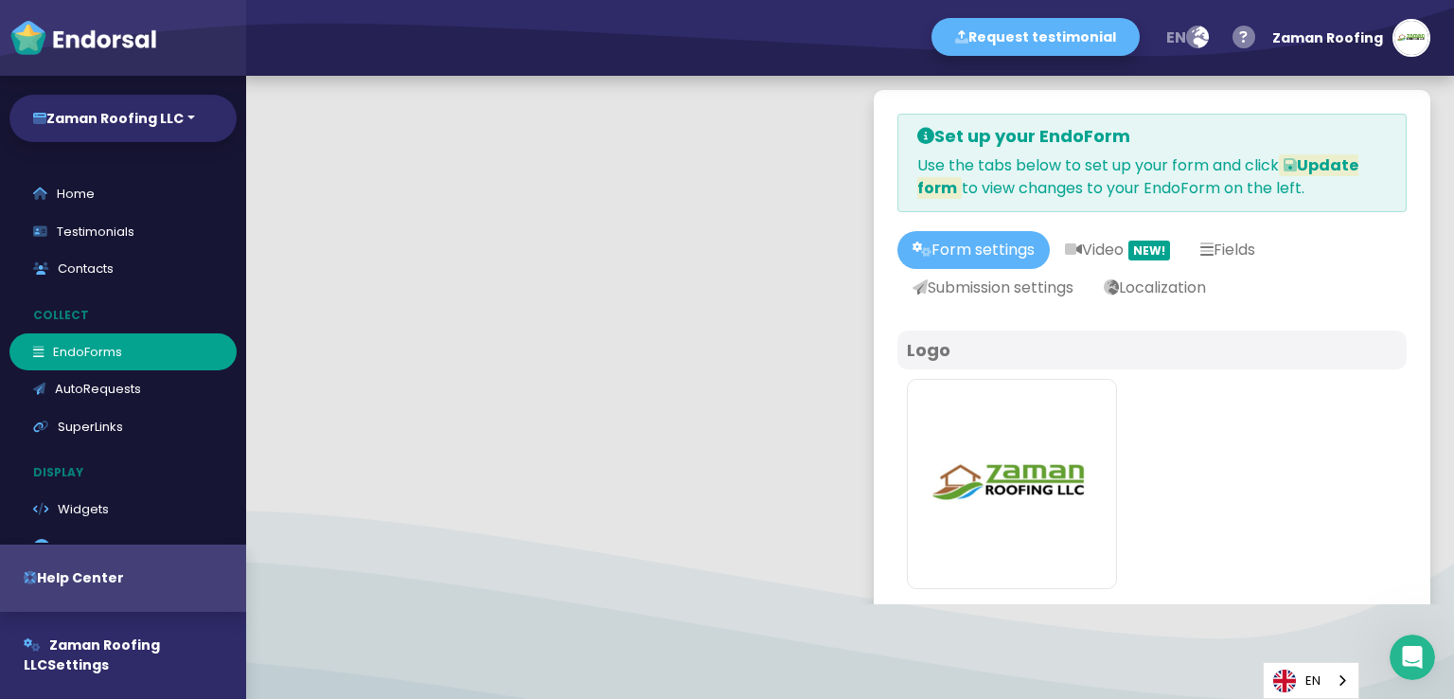
scroll to position [0, 0]
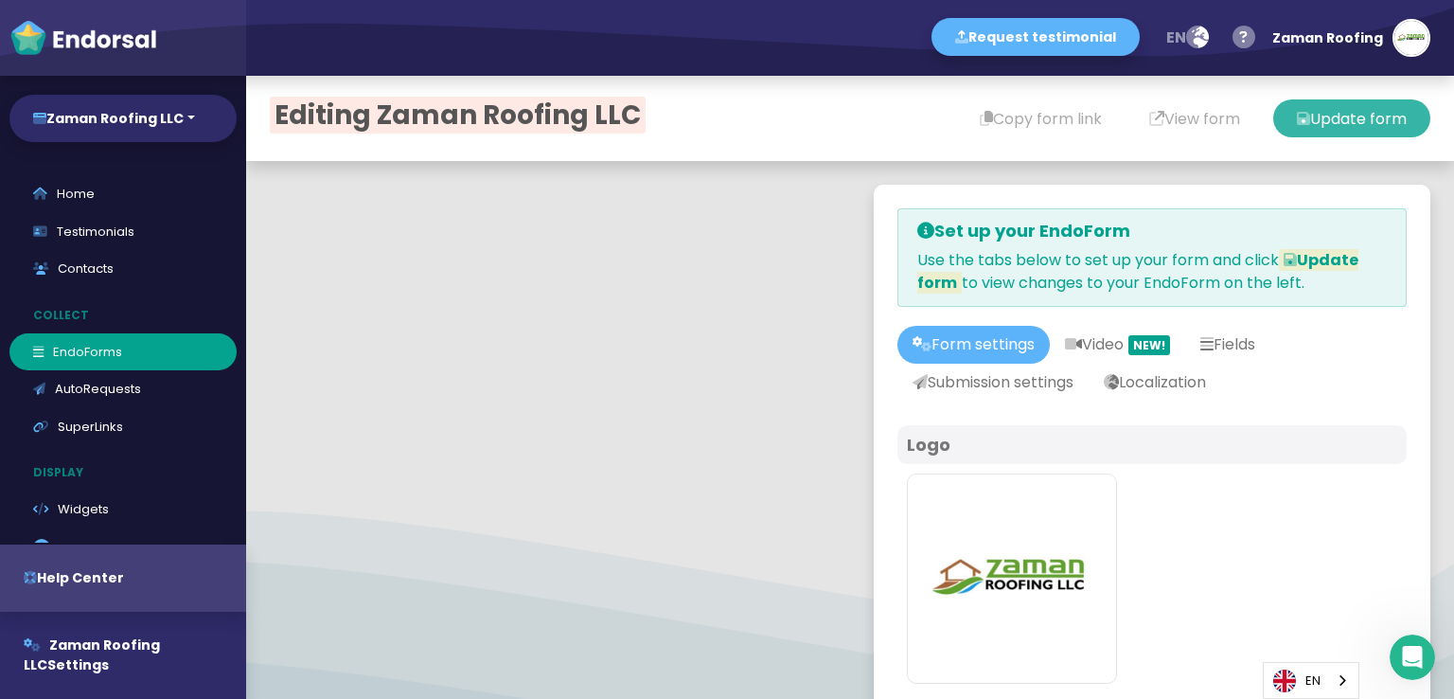
click at [1314, 117] on button "Update form" at bounding box center [1351, 118] width 157 height 38
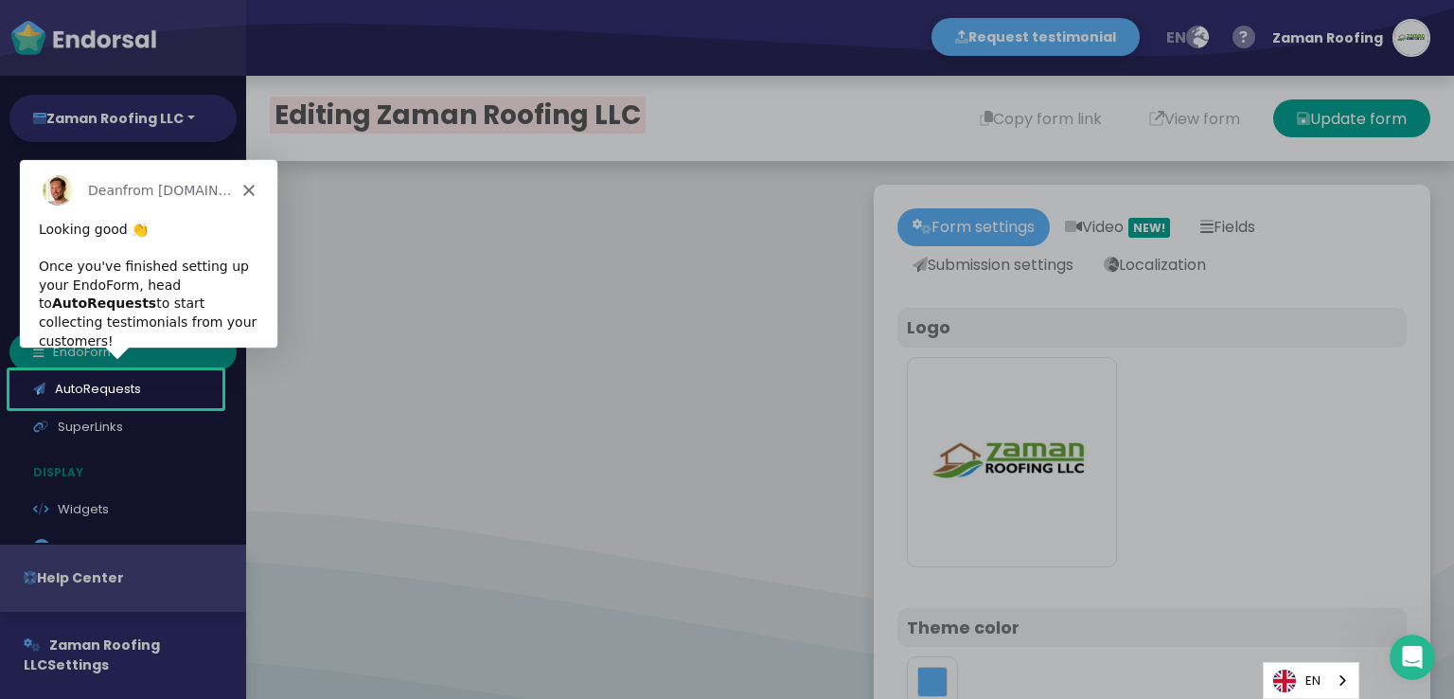
click at [253, 186] on polygon "Close" at bounding box center [247, 189] width 11 height 11
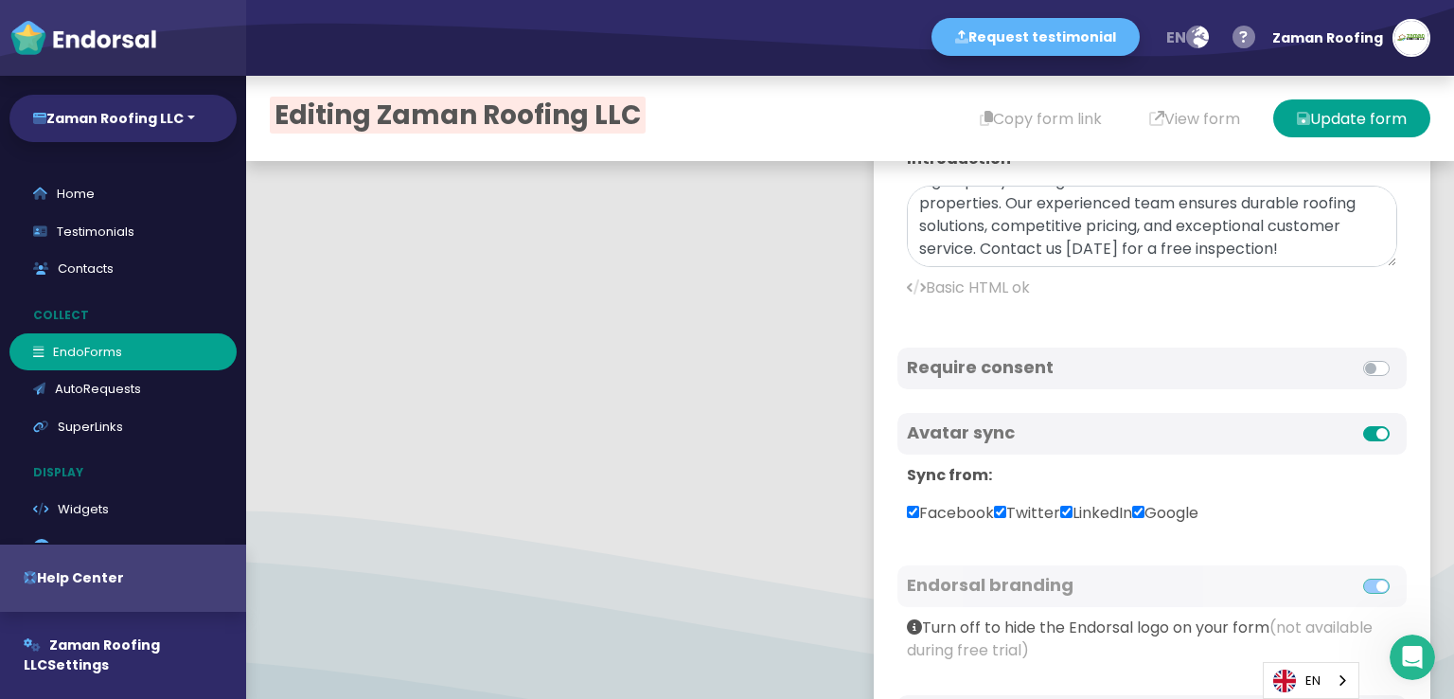
scroll to position [757, 0]
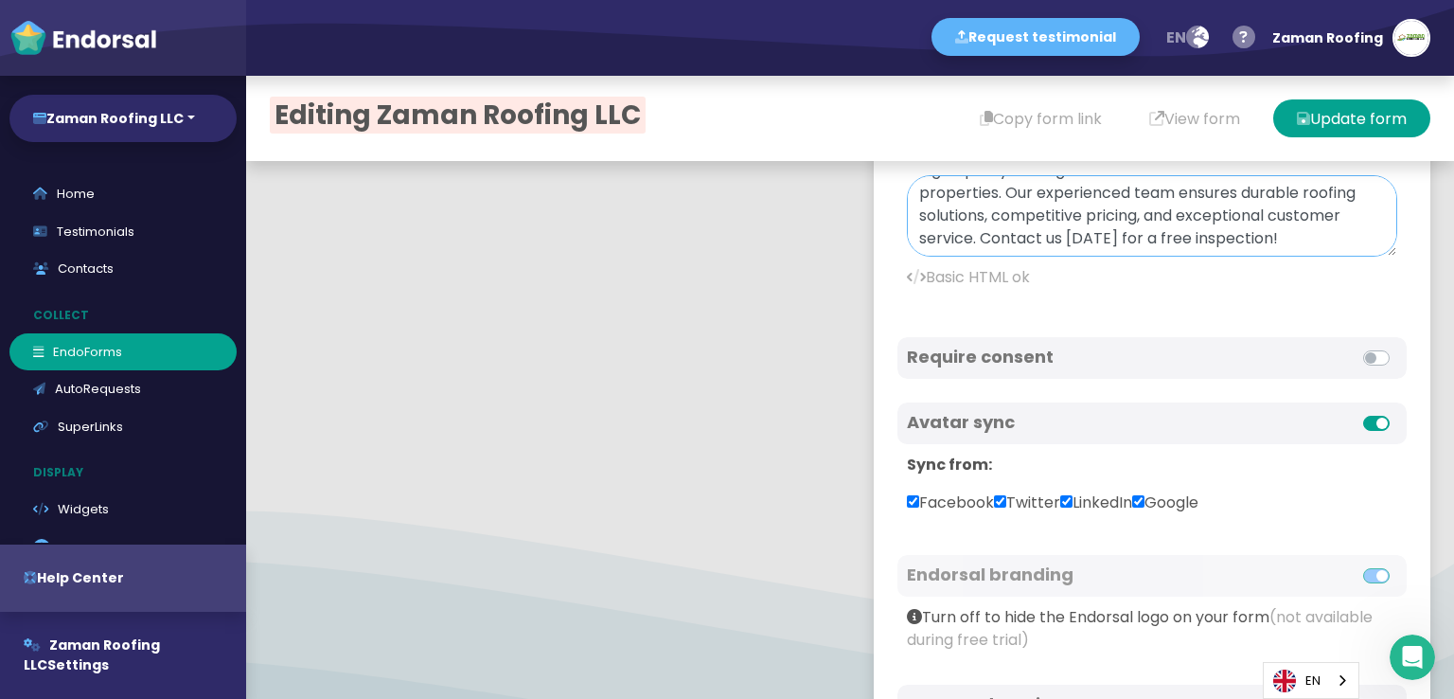
click at [1340, 227] on textarea "Zaman Roofing LLC is a leading <b><a href="[URL][DOMAIN_NAME] ">roofing company…" at bounding box center [1152, 215] width 490 height 81
drag, startPoint x: 1338, startPoint y: 233, endPoint x: 1037, endPoint y: 239, distance: 300.1
click at [1037, 239] on textarea "Zaman Roofing LLC is a leading <b><a href="[URL][DOMAIN_NAME] ">roofing company…" at bounding box center [1152, 215] width 490 height 81
paste textarea "Finding the best roofers near me is easy with Zaman Roofing LLC. Our skilled ro…"
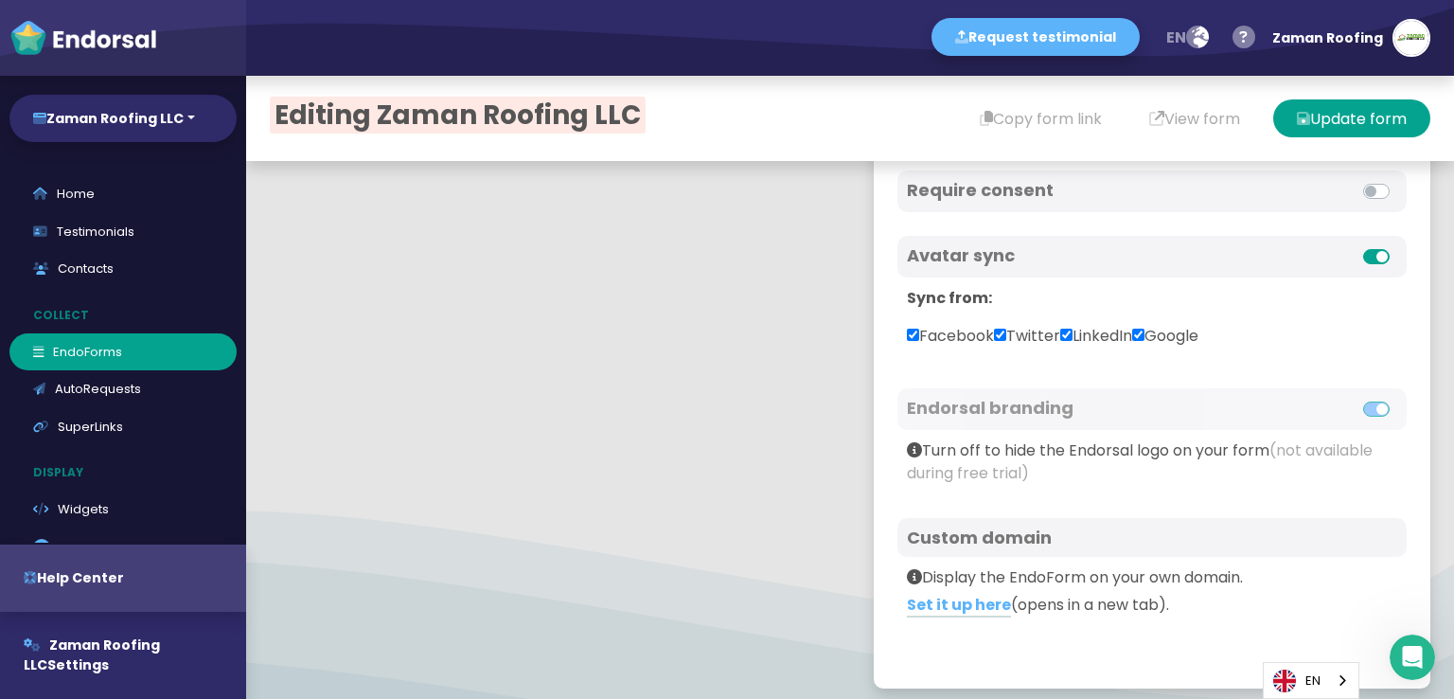
scroll to position [936, 0]
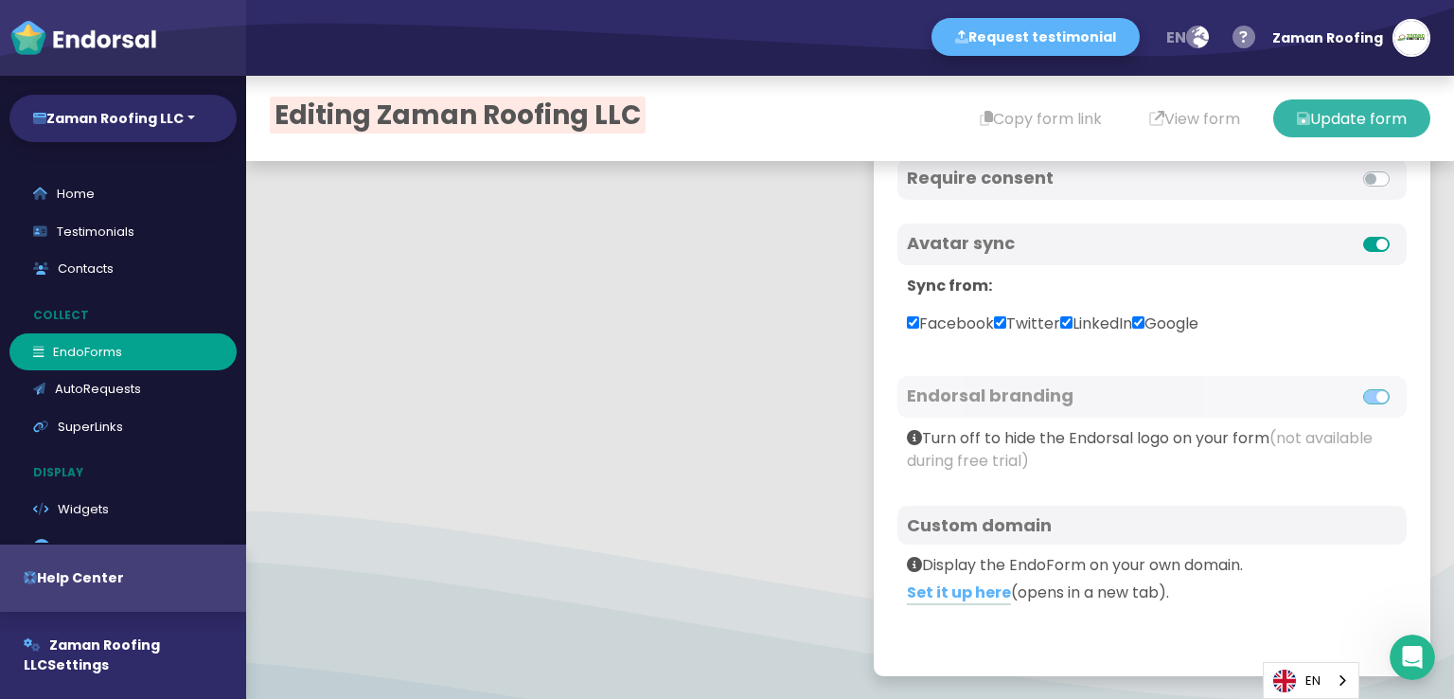
type textarea "Zaman Roofing LLC is a leading <b><a href="[URL][DOMAIN_NAME] ">roofing company…"
click at [1315, 120] on button "Update form" at bounding box center [1351, 118] width 157 height 38
click at [1027, 116] on button "Copy form link" at bounding box center [1040, 118] width 169 height 38
click at [140, 384] on link "AutoRequests" at bounding box center [122, 389] width 227 height 38
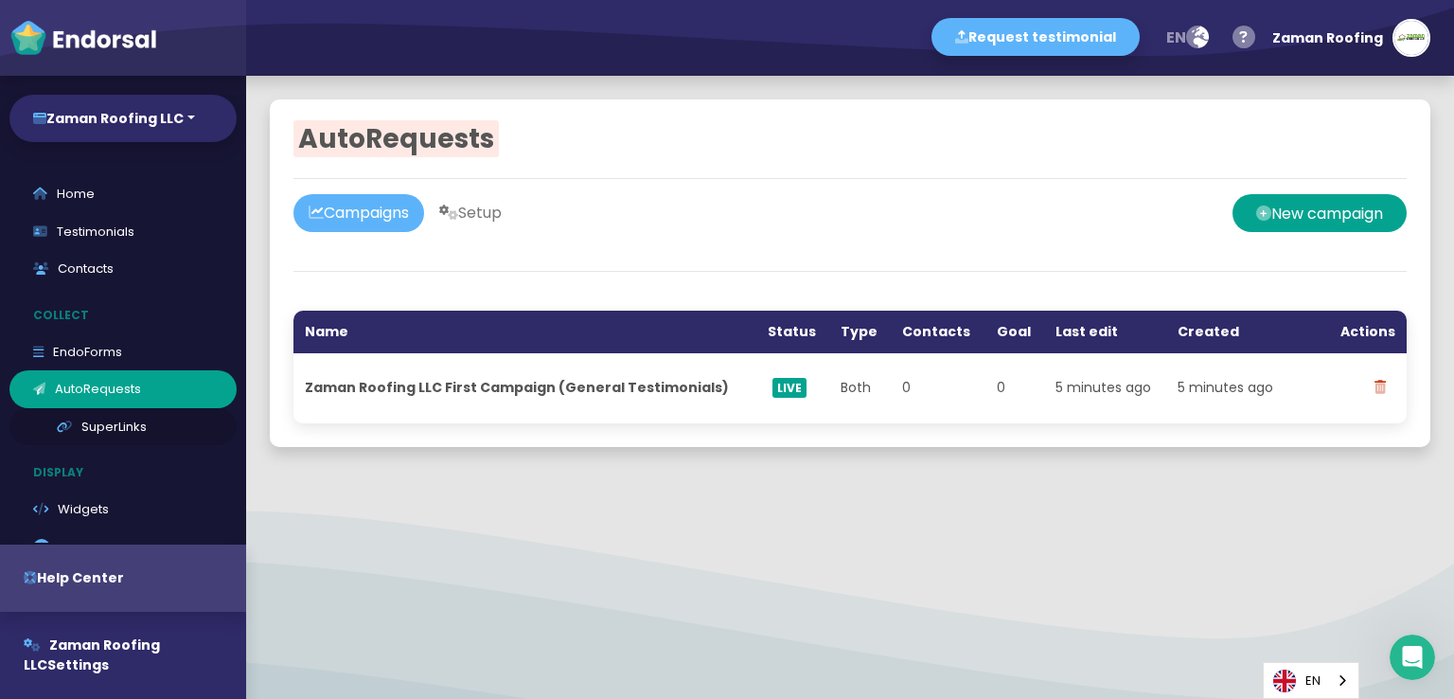
click at [81, 436] on link "SuperLinks" at bounding box center [122, 427] width 227 height 38
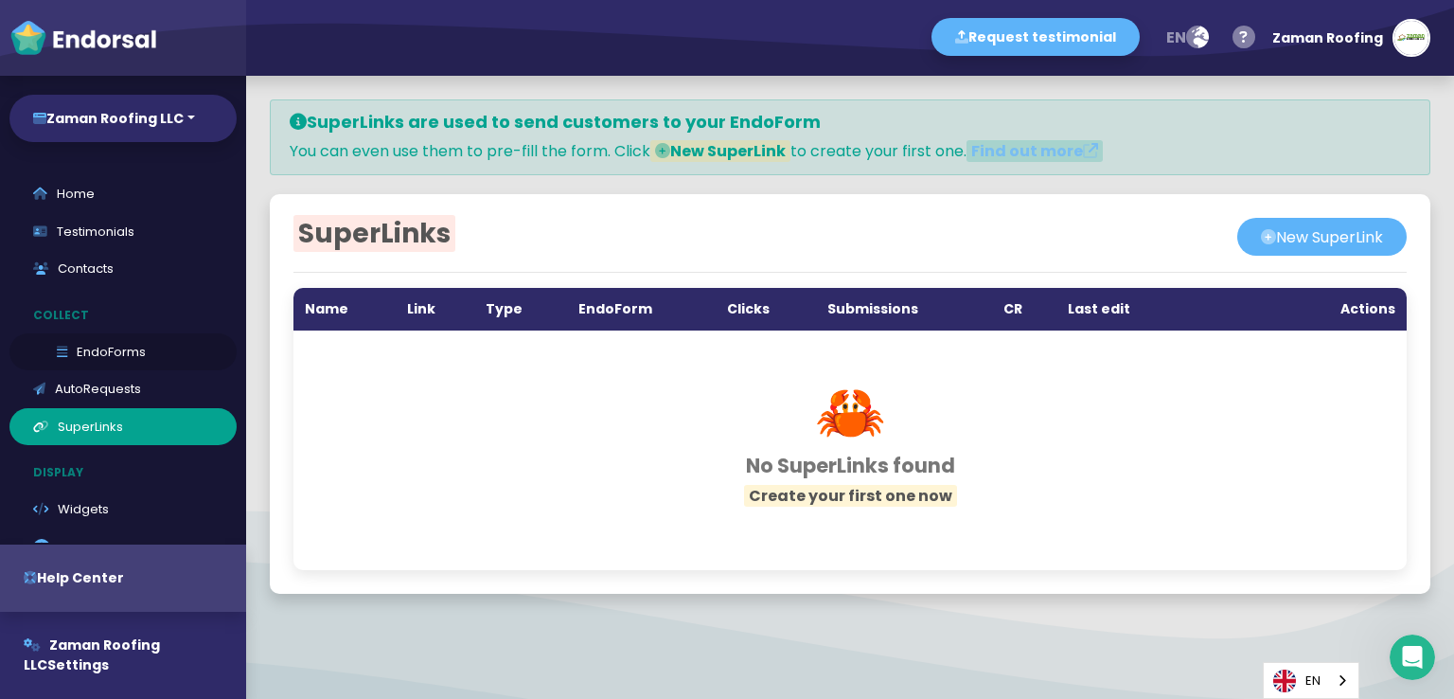
click at [106, 351] on link "EndoForms" at bounding box center [122, 352] width 227 height 38
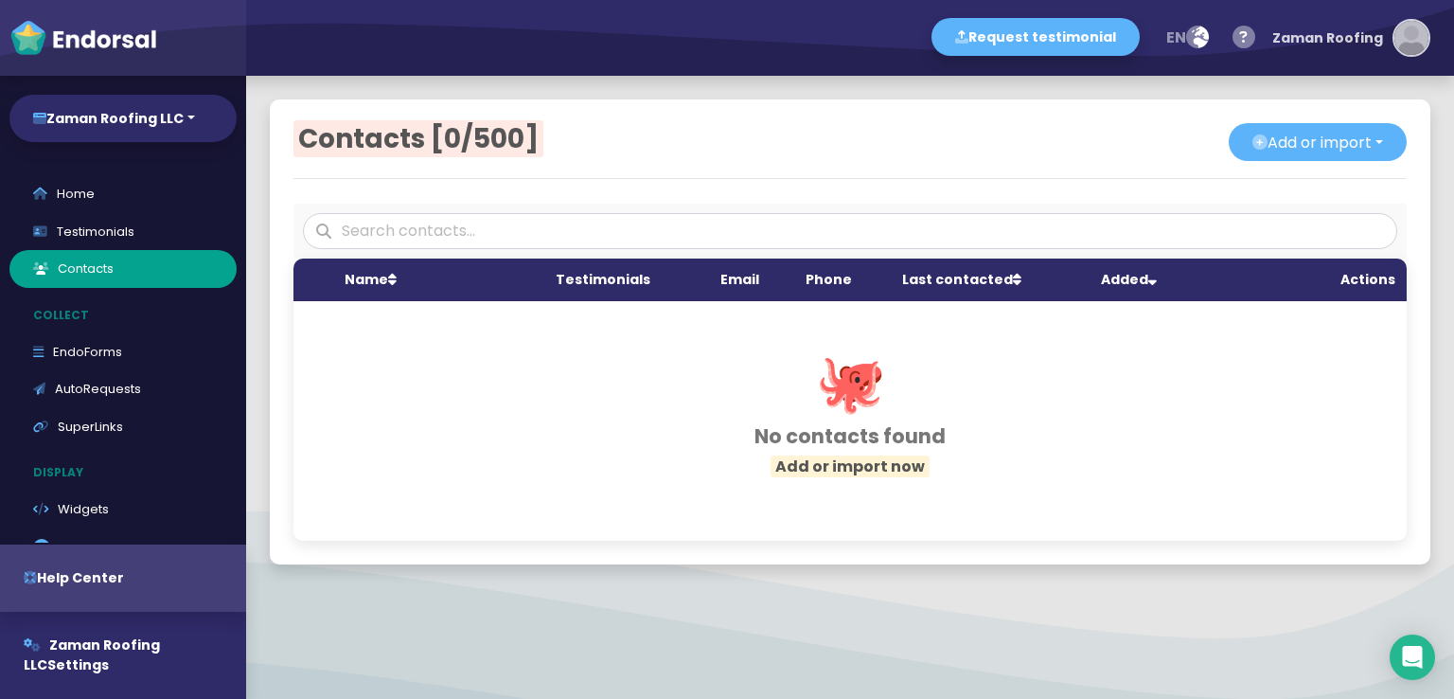
click at [1409, 44] on img "button" at bounding box center [1411, 38] width 34 height 34
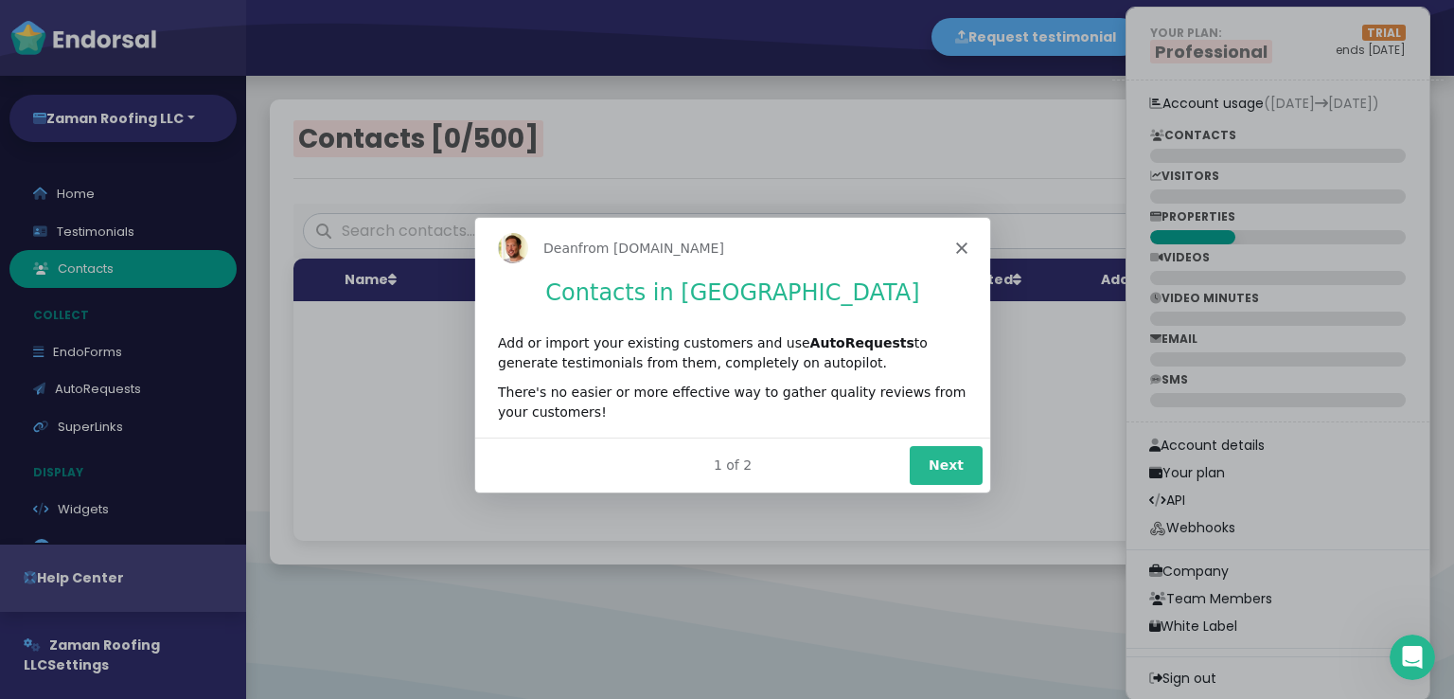
click at [961, 236] on div "Dean from Endorsal.io" at bounding box center [731, 247] width 515 height 61
click at [966, 243] on icon "Close" at bounding box center [960, 246] width 11 height 11
click at [954, 461] on button "Next" at bounding box center [945, 464] width 73 height 39
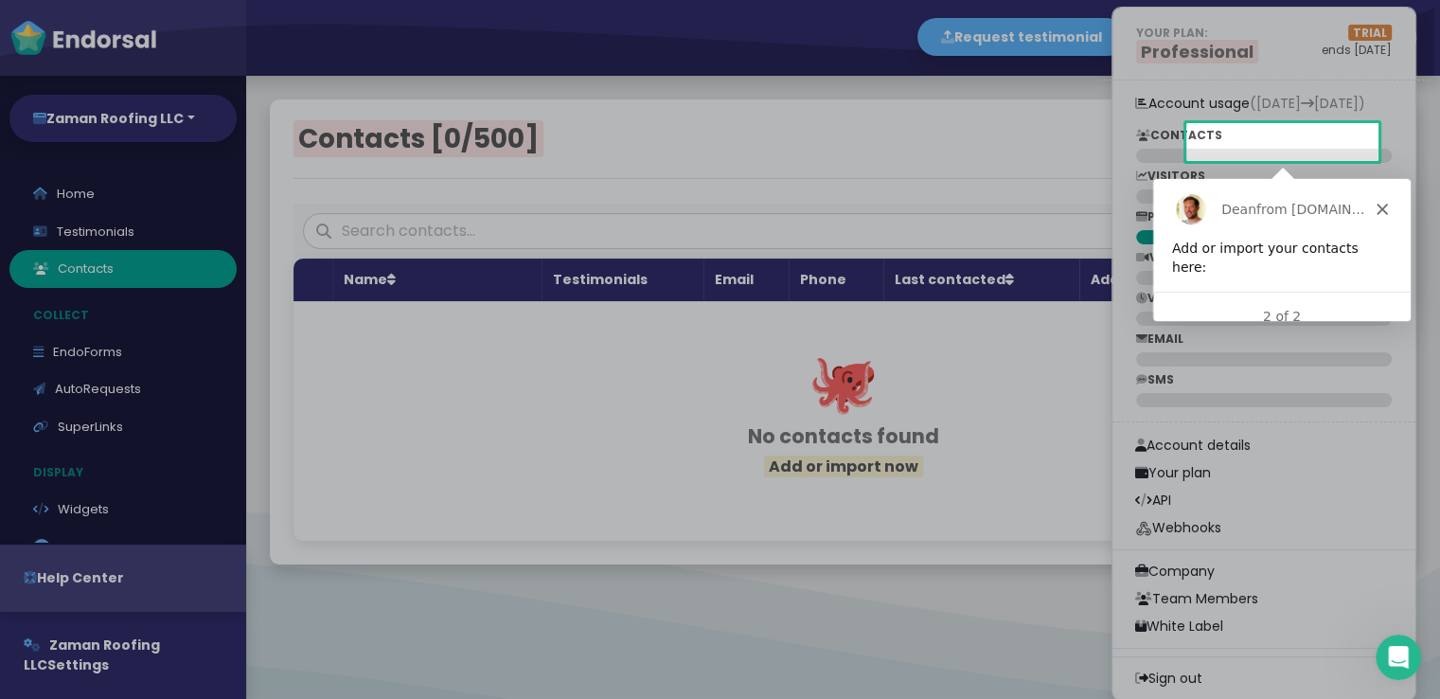
click at [1376, 207] on icon "Close" at bounding box center [1380, 208] width 11 height 11
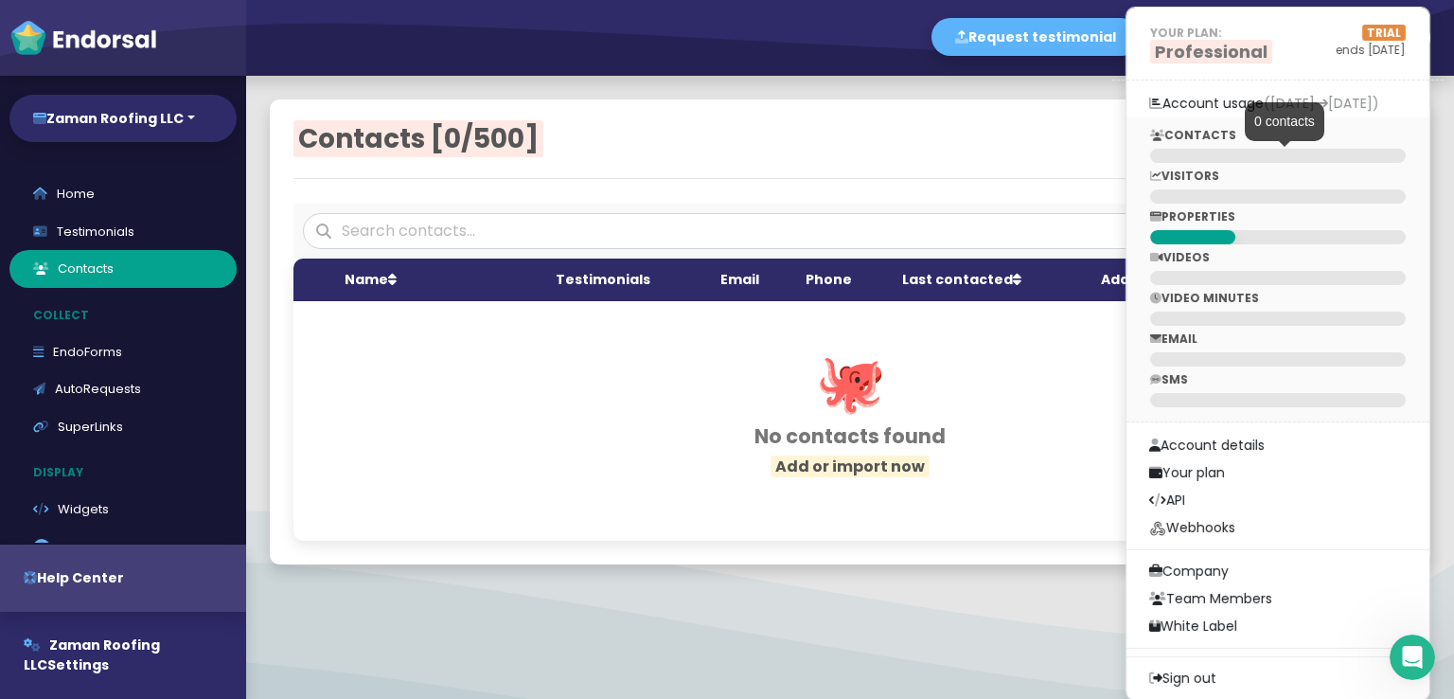
click at [1214, 152] on div at bounding box center [1278, 156] width 256 height 14
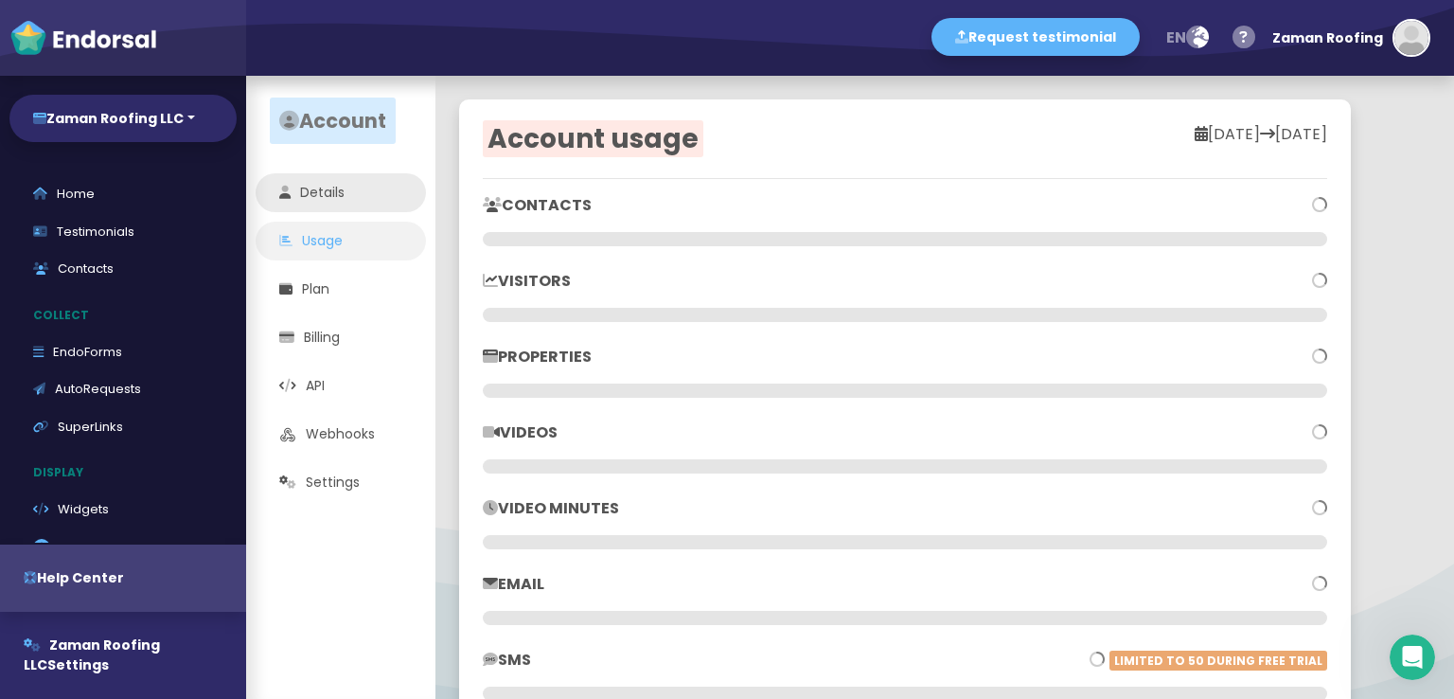
click at [360, 196] on link "Details" at bounding box center [341, 192] width 170 height 39
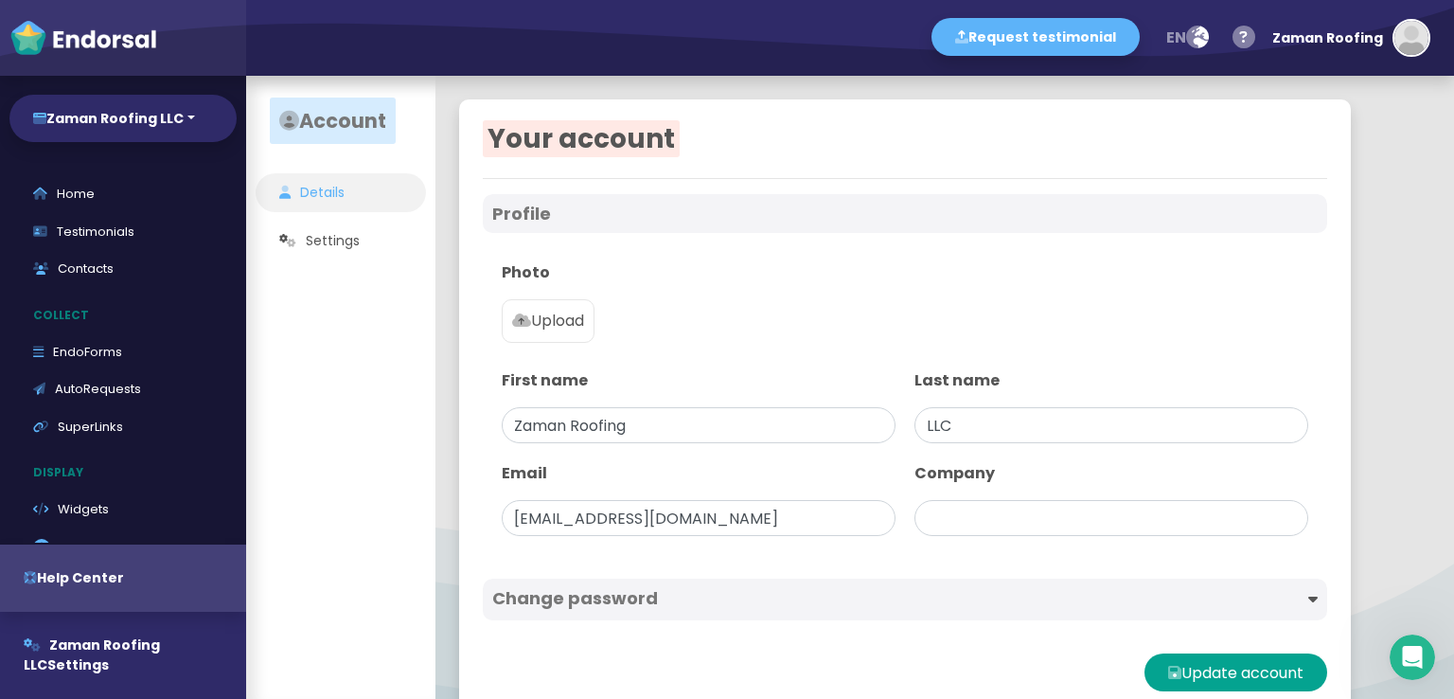
type input "Zaman Roofing LLC"
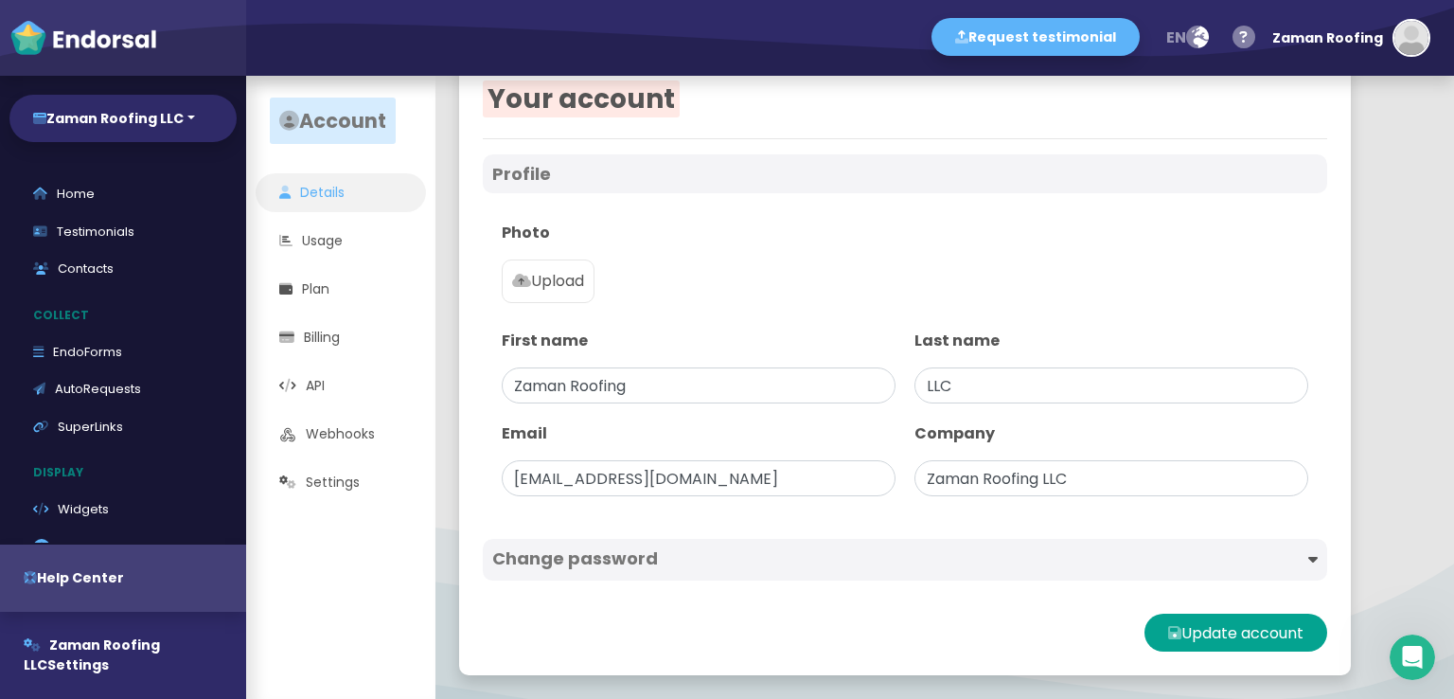
click at [559, 281] on p "Upload" at bounding box center [548, 281] width 72 height 23
click at [0, 0] on input "Upload" at bounding box center [0, 0] width 0 height 0
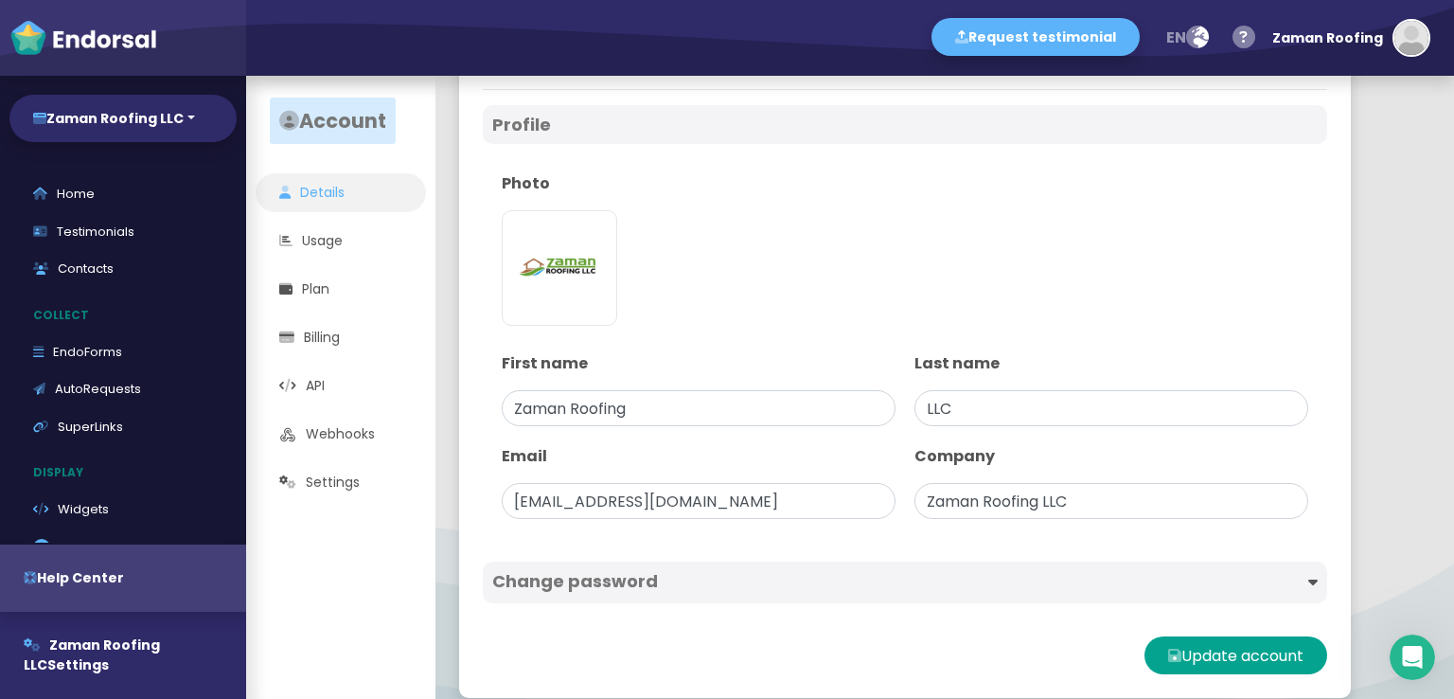
scroll to position [112, 0]
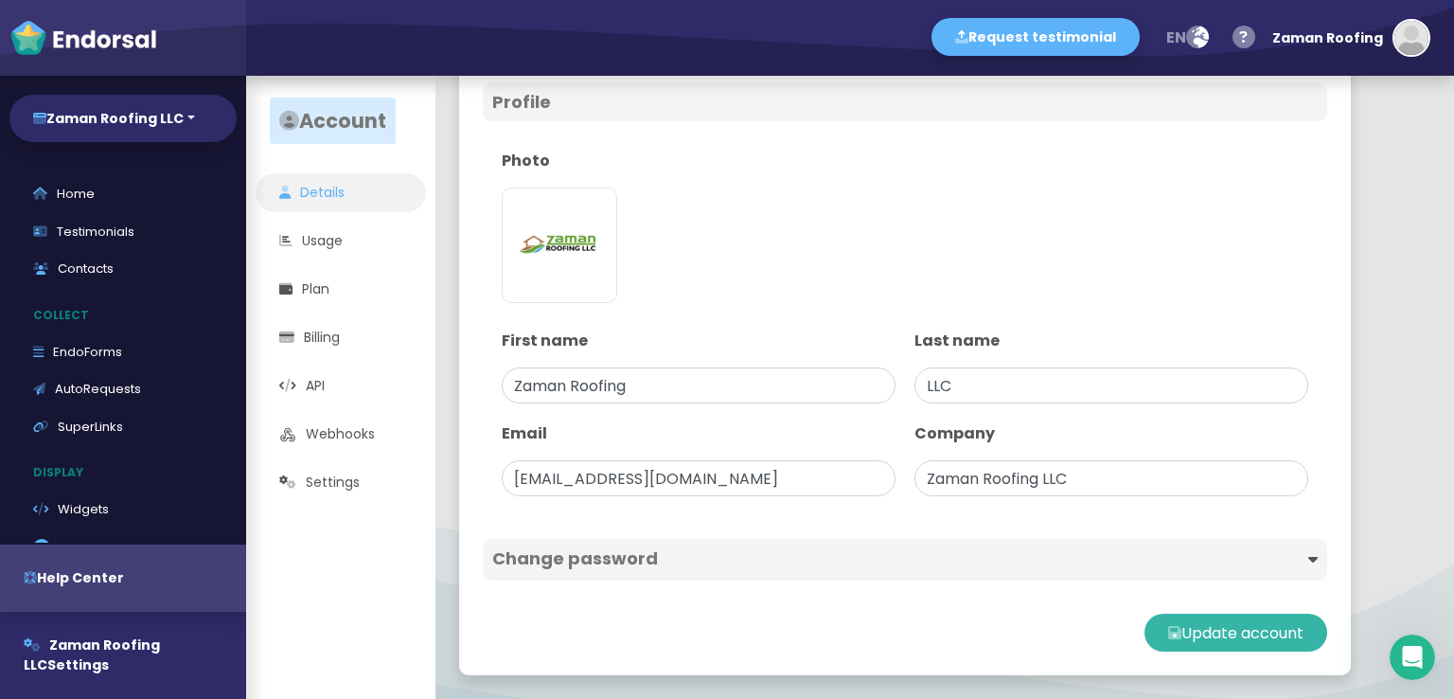
click at [1230, 626] on button "Update account" at bounding box center [1235, 632] width 183 height 38
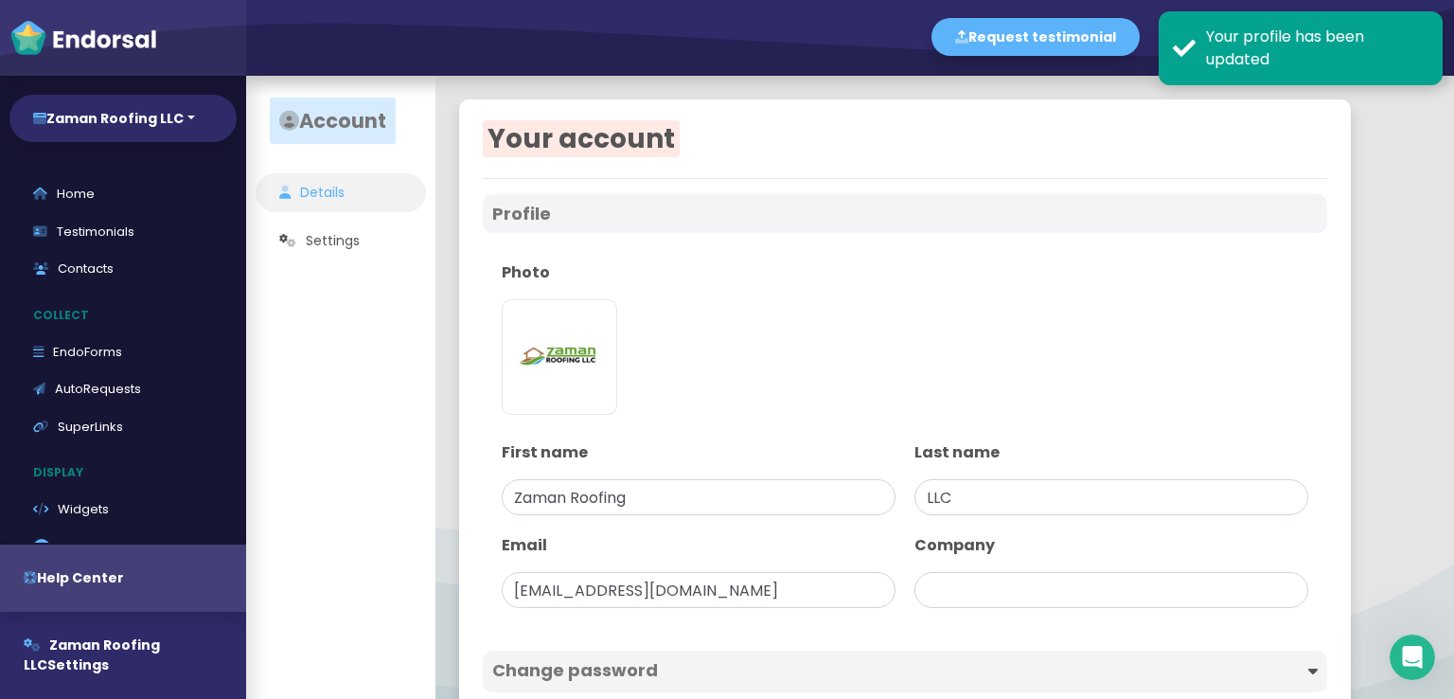
type input "Zaman Roofing LLC"
click at [347, 185] on link "Details" at bounding box center [341, 192] width 170 height 39
type input "Zaman Roofing LLC"
click at [97, 224] on link "Testimonials" at bounding box center [122, 232] width 227 height 38
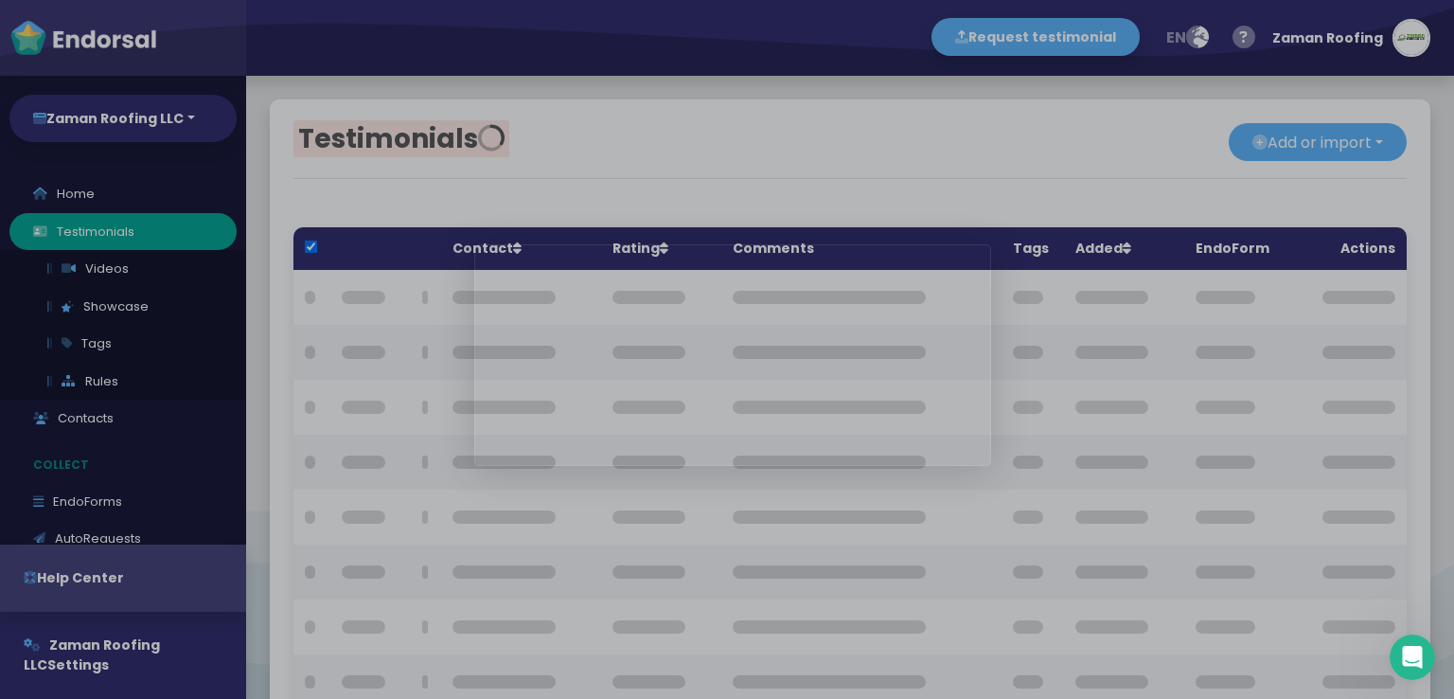
checkbox input "true"
